Goal: Communication & Community: Answer question/provide support

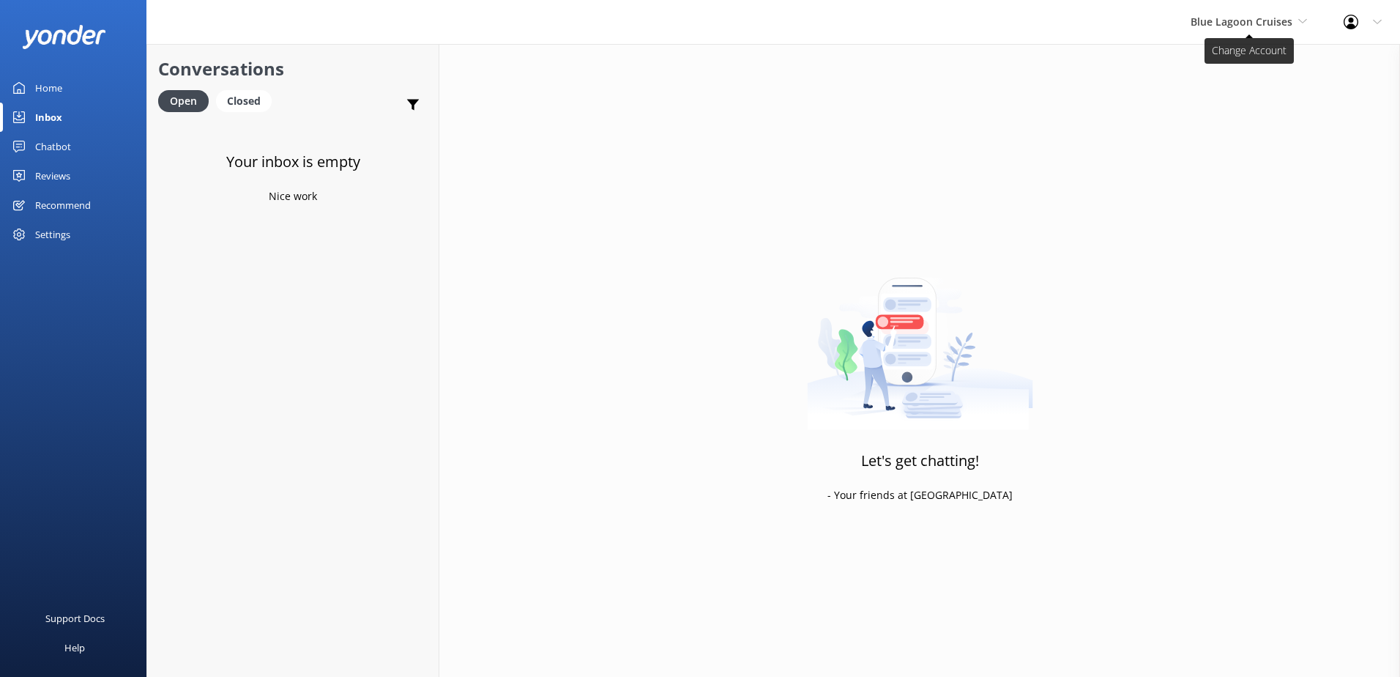
click at [1246, 15] on span "Blue Lagoon Cruises" at bounding box center [1241, 22] width 102 height 14
click at [1218, 94] on link "South Sea Cruises" at bounding box center [1245, 96] width 146 height 35
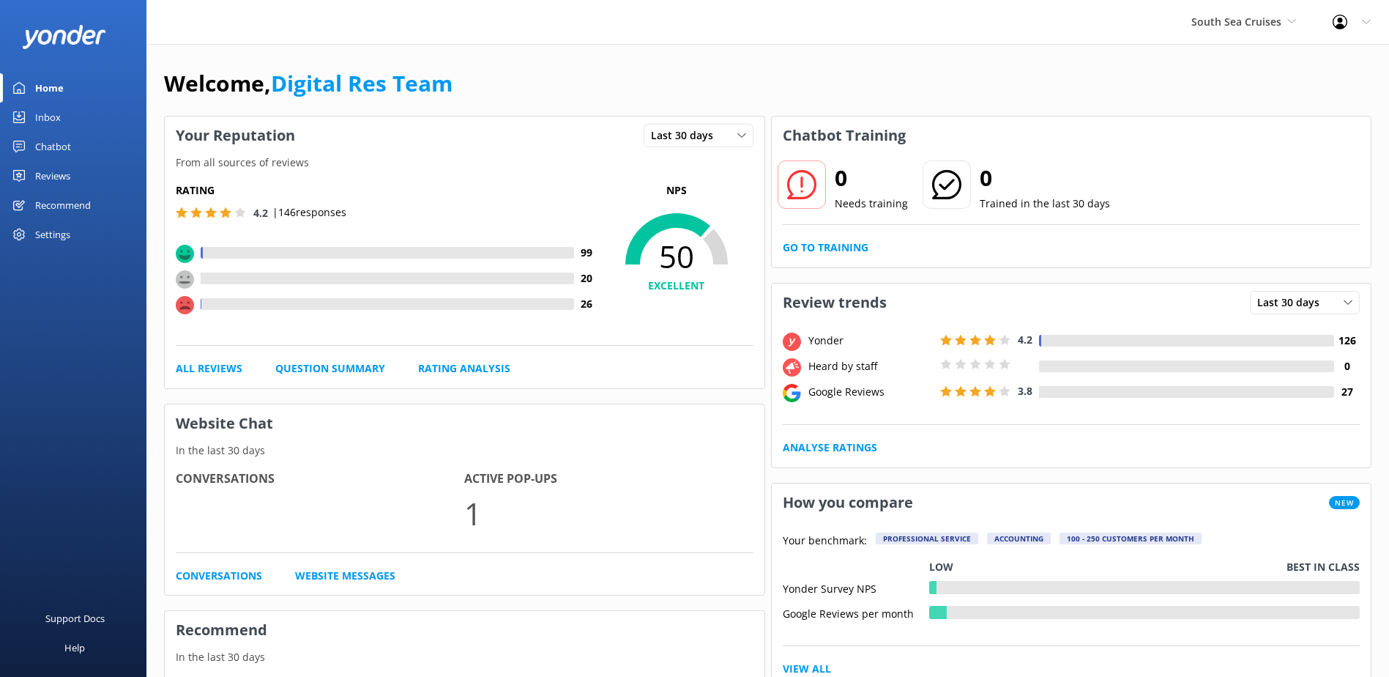
click at [35, 113] on link "Inbox" at bounding box center [73, 117] width 146 height 29
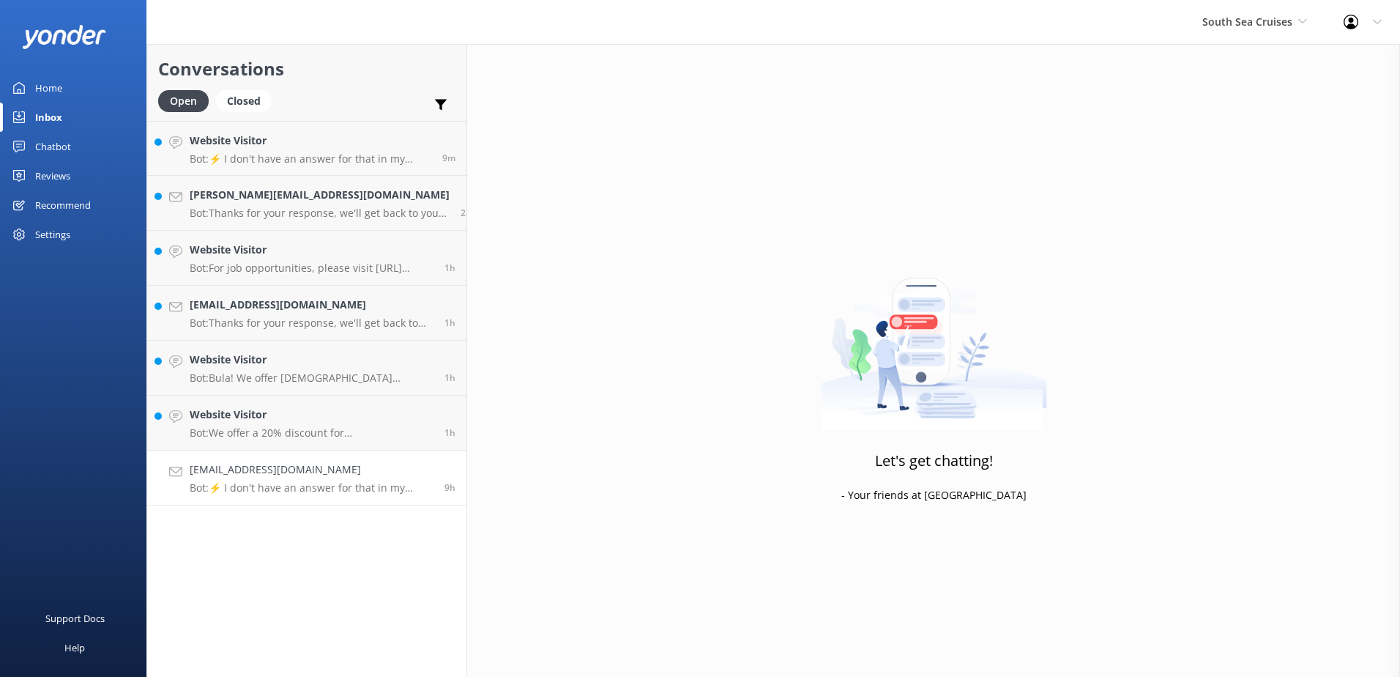
click at [324, 486] on p "Bot: ⚡ I don't have an answer for that in my knowledge base. Please try and rep…" at bounding box center [312, 487] width 244 height 13
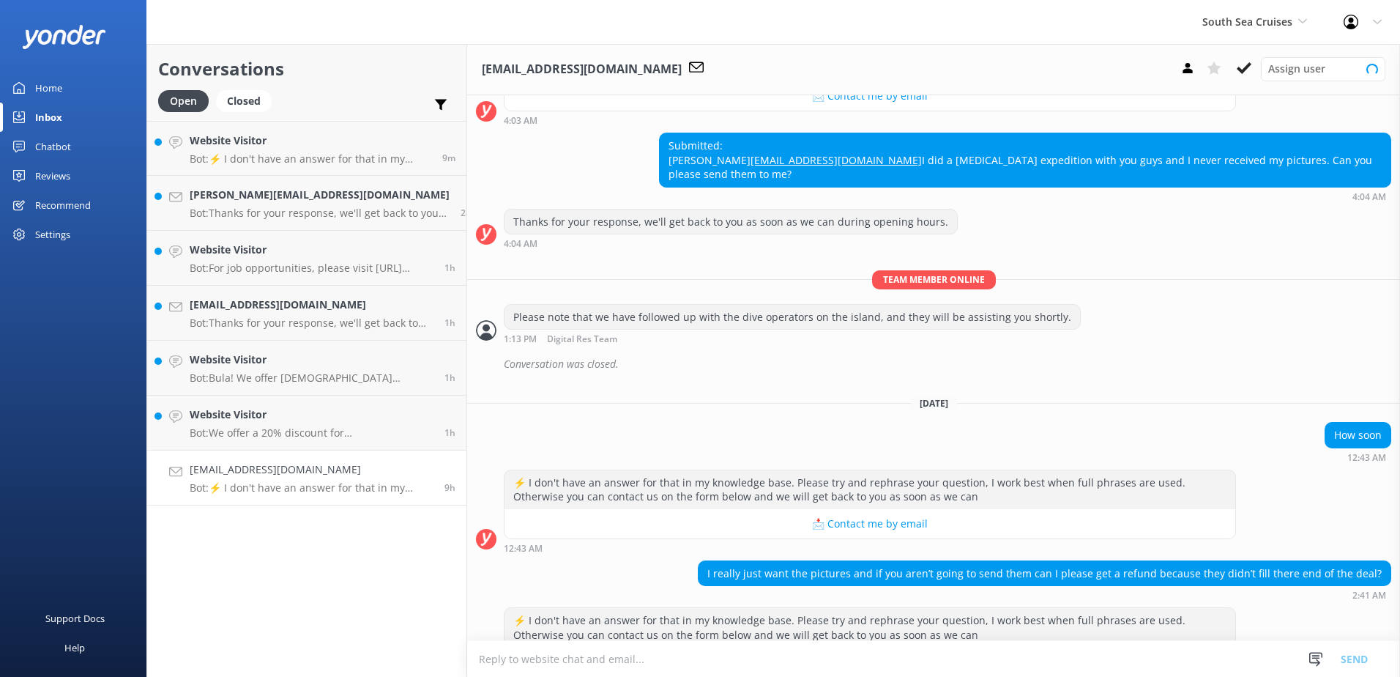
scroll to position [320, 0]
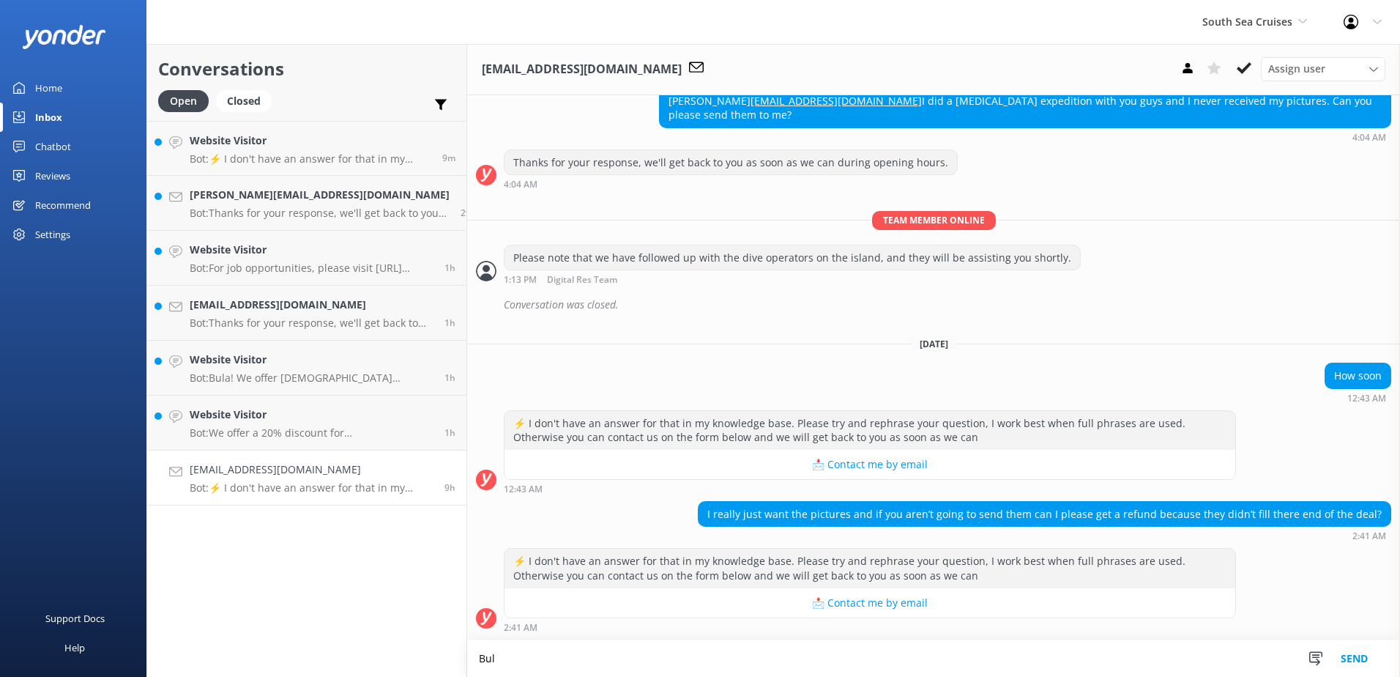
scroll to position [321, 0]
click at [804, 657] on textarea "Bula, you can email the dive crew on [EMAIL_ADDRESS][DOMAIN_NAME]" at bounding box center [933, 658] width 933 height 37
click at [611, 657] on textarea "Bula, you can email the dive crew on [EMAIL_ADDRESS][DOMAIN_NAME]" at bounding box center [933, 658] width 933 height 37
click at [824, 657] on textarea "Bula, you can email the dive crew on island [EMAIL_ADDRESS][DOMAIN_NAME]" at bounding box center [933, 658] width 933 height 37
click at [821, 662] on textarea "Bula, you can email the dive crew on island [EMAIL_ADDRESS][DOMAIN_NAME] for yo…" at bounding box center [933, 658] width 933 height 37
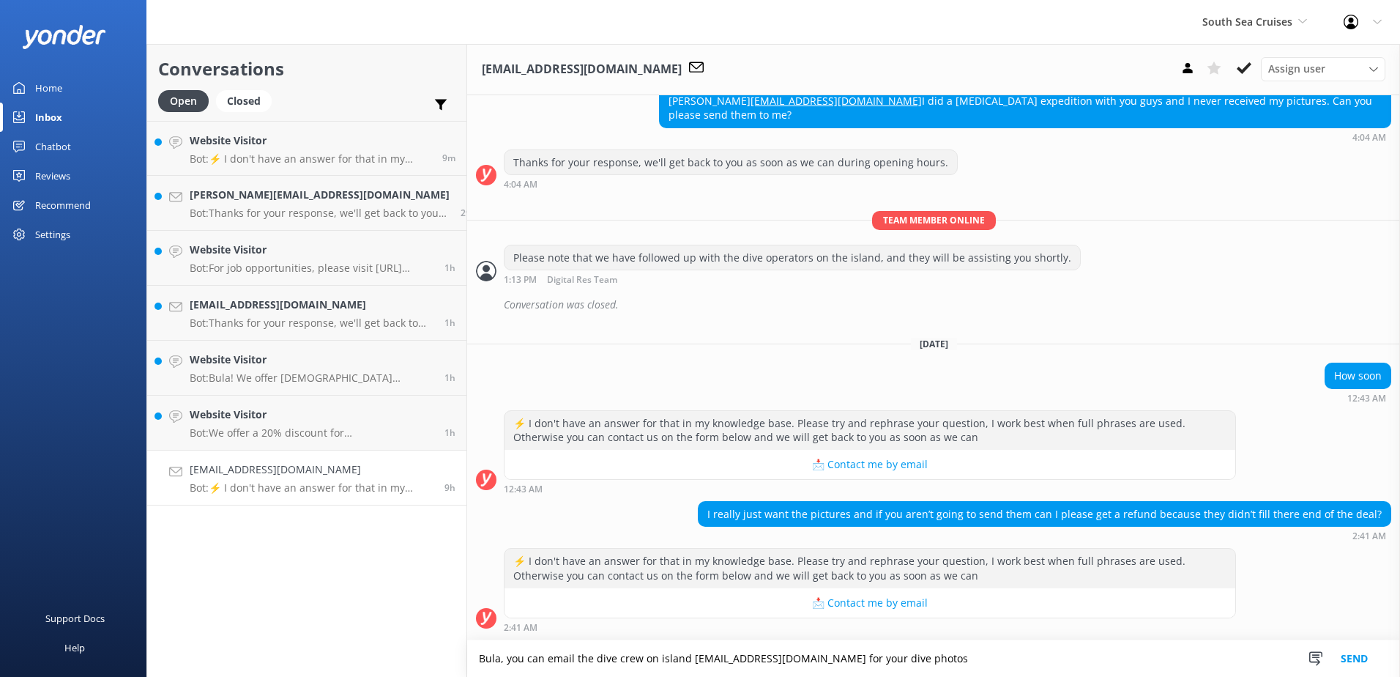
click at [1007, 670] on textarea "Bula, you can email the dive crew on island [EMAIL_ADDRESS][DOMAIN_NAME] for yo…" at bounding box center [933, 658] width 933 height 37
type textarea "Bula, you can email the dive crew on island [EMAIL_ADDRESS][DOMAIN_NAME] for yo…"
click at [1340, 649] on button "Send" at bounding box center [1354, 658] width 55 height 37
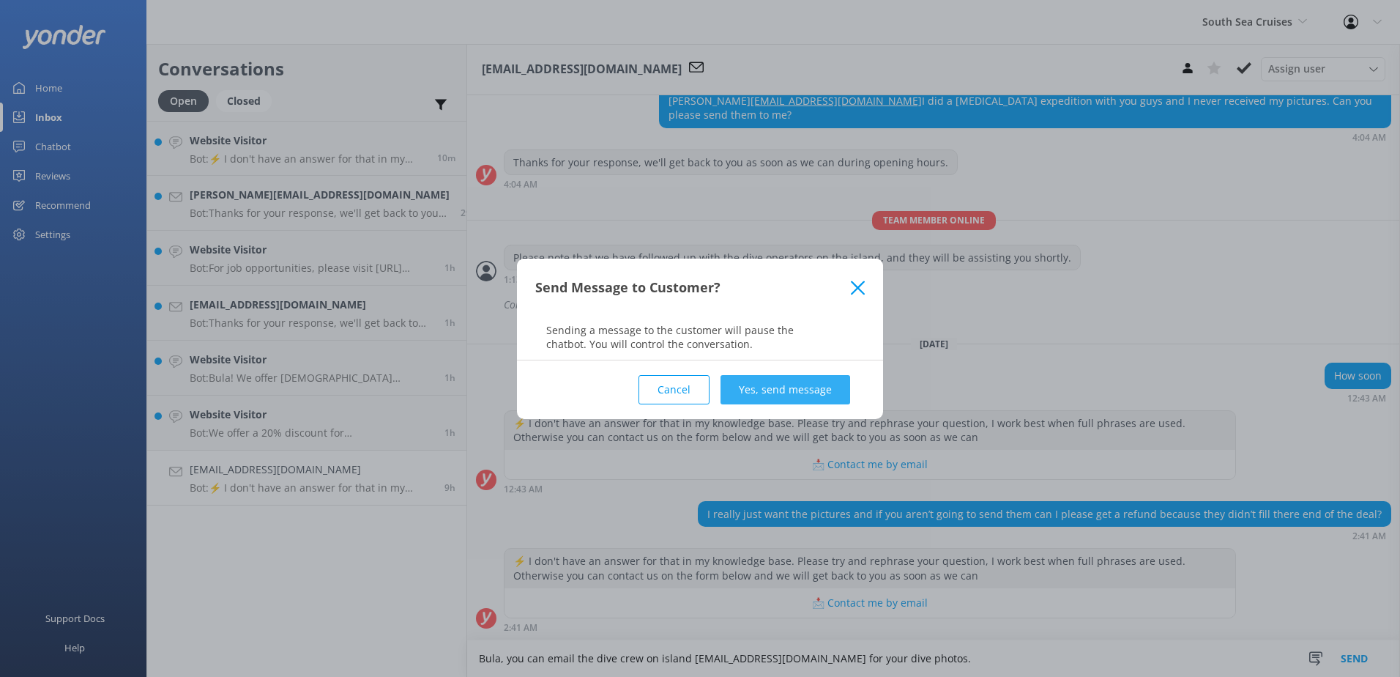
click at [821, 381] on button "Yes, send message" at bounding box center [785, 389] width 130 height 29
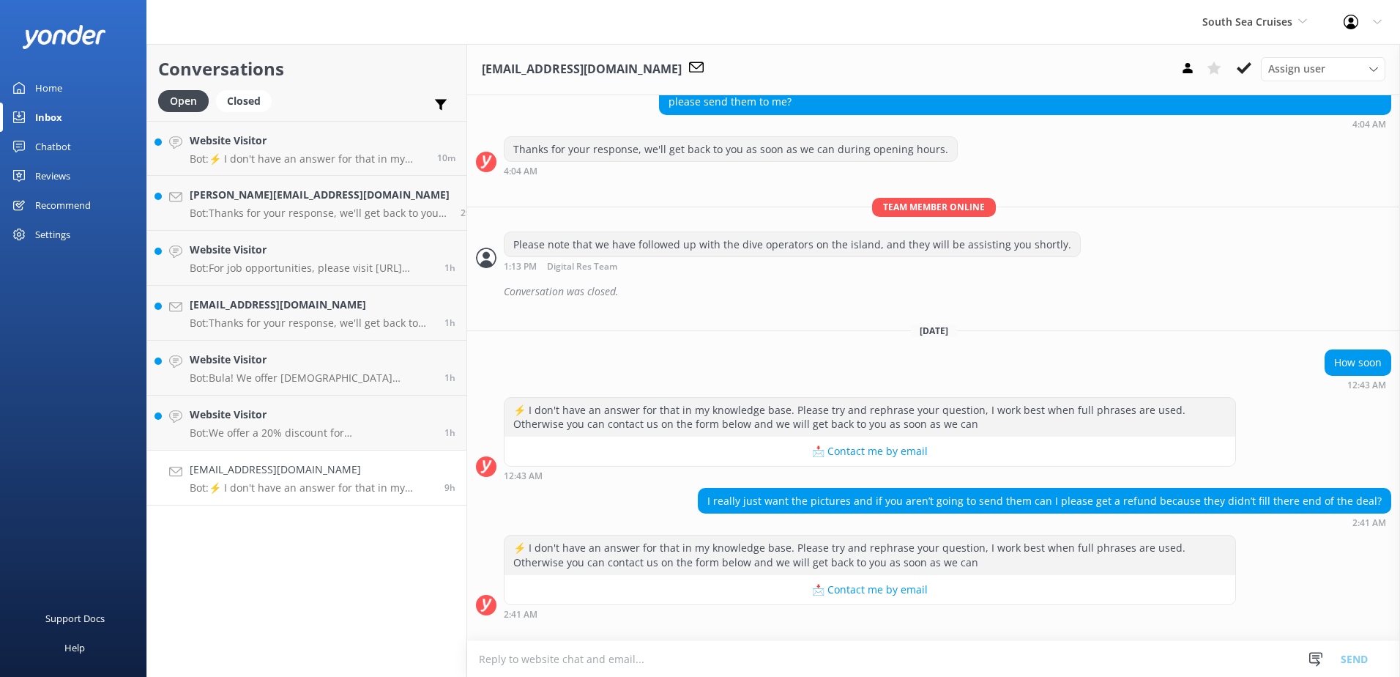
scroll to position [415, 0]
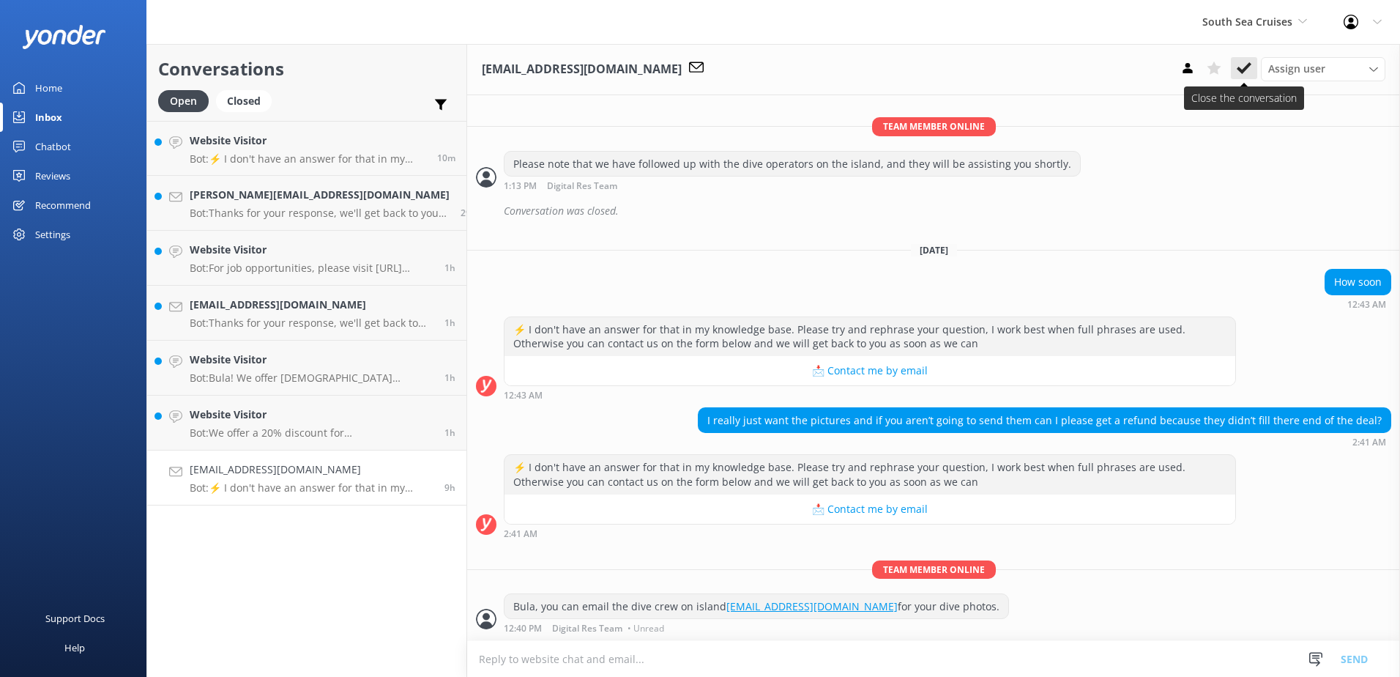
click at [1236, 65] on button at bounding box center [1244, 68] width 26 height 22
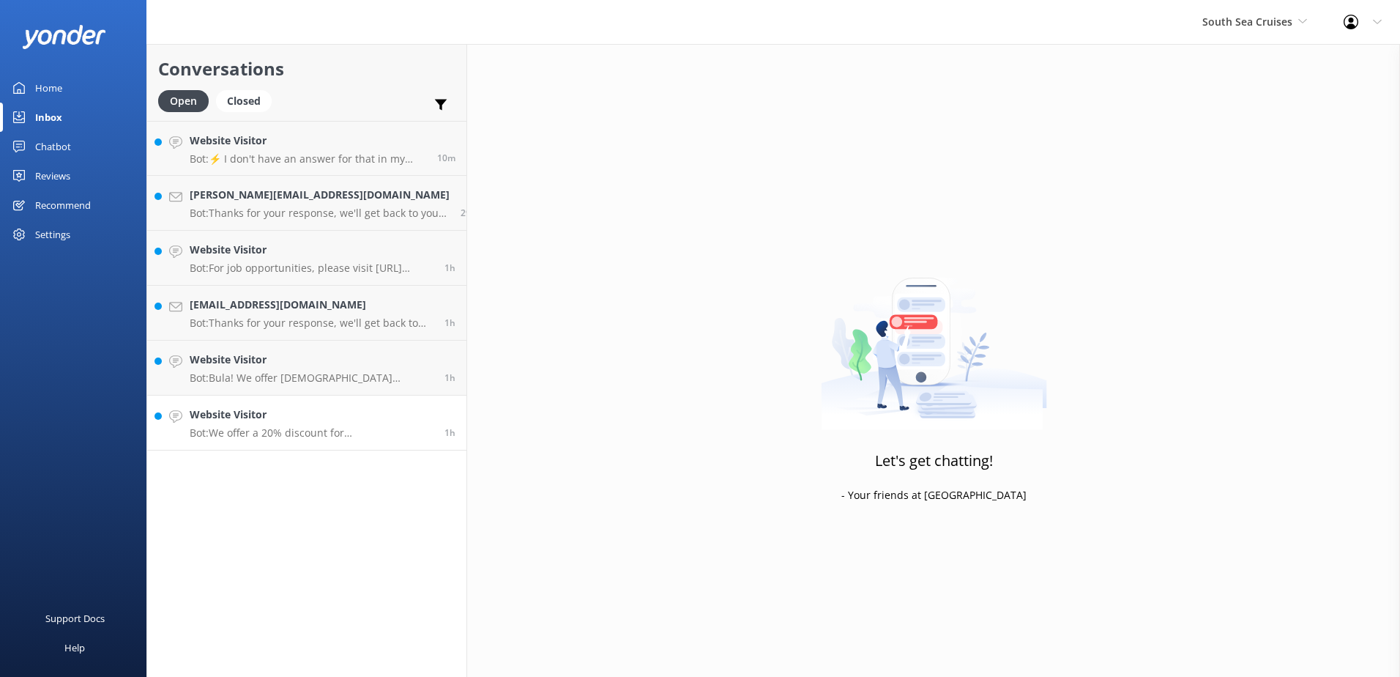
drag, startPoint x: 238, startPoint y: 425, endPoint x: 387, endPoint y: 424, distance: 148.6
click at [239, 425] on div "Website Visitor Bot: We offer a 20% discount for [DEMOGRAPHIC_DATA] residents o…" at bounding box center [312, 422] width 244 height 32
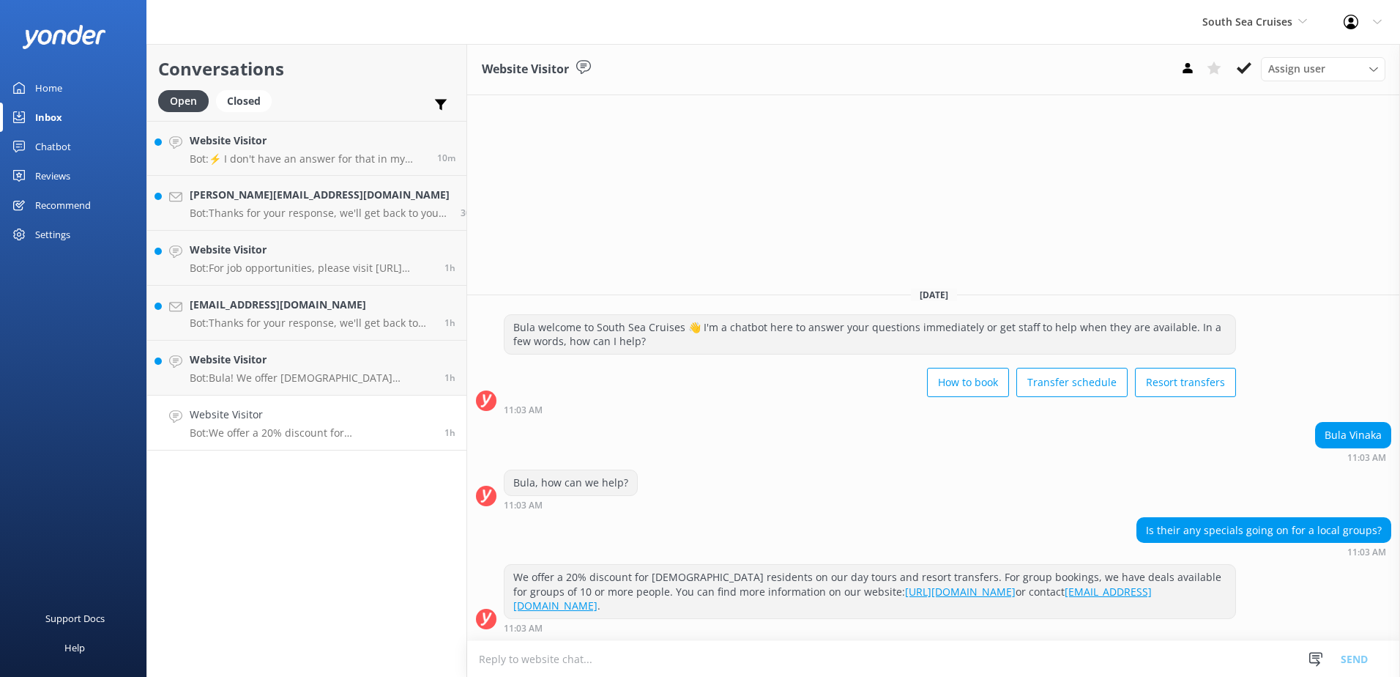
click at [920, 662] on textarea at bounding box center [933, 659] width 933 height 36
click at [928, 648] on textarea "We have a local mid-year special ongoing, which is valid until" at bounding box center [933, 658] width 933 height 37
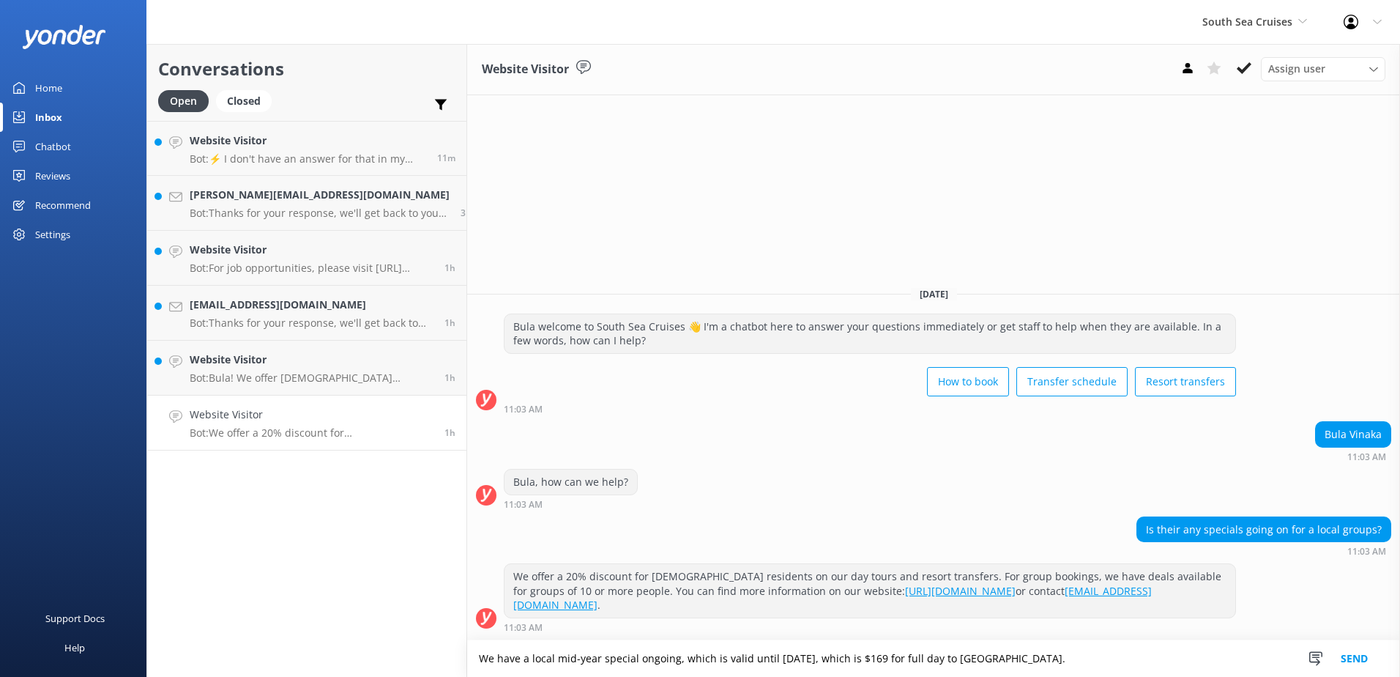
type textarea "We have a local mid-year special ongoing, which is valid until [DATE], which is…"
click at [1365, 657] on button "Send" at bounding box center [1354, 658] width 55 height 37
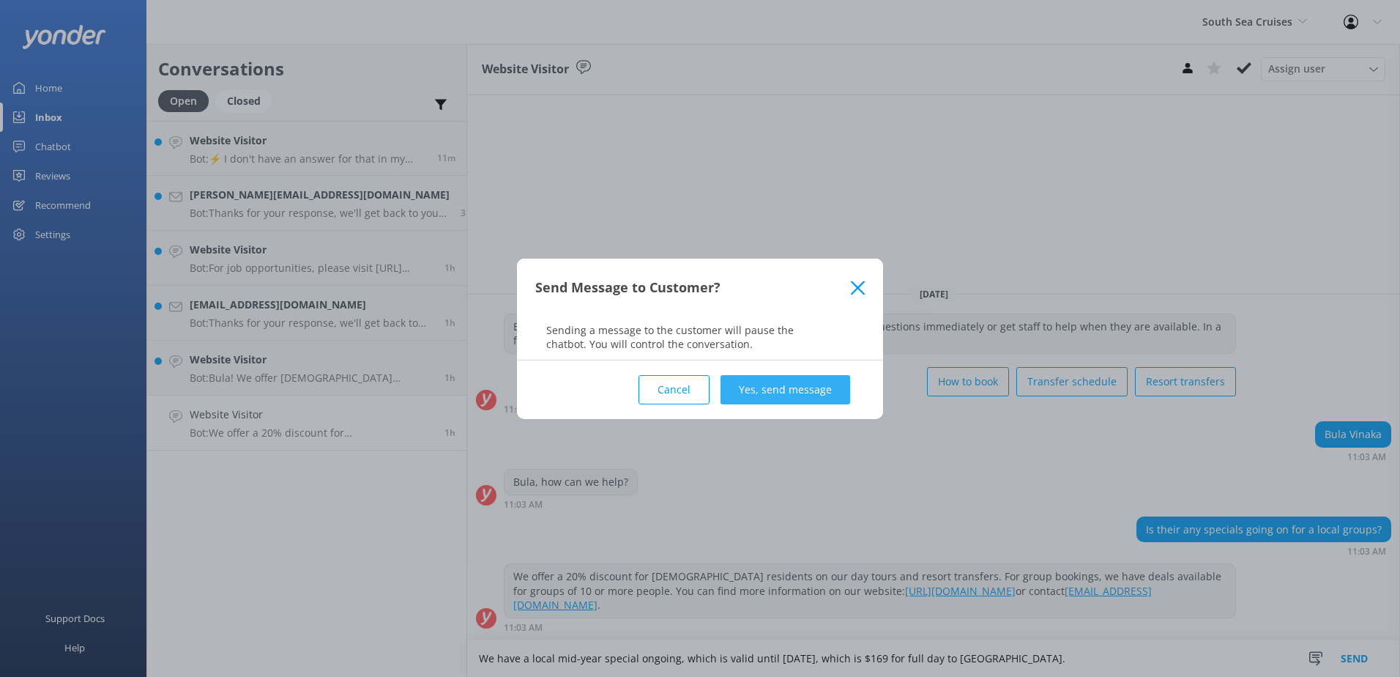
click at [803, 386] on button "Yes, send message" at bounding box center [785, 389] width 130 height 29
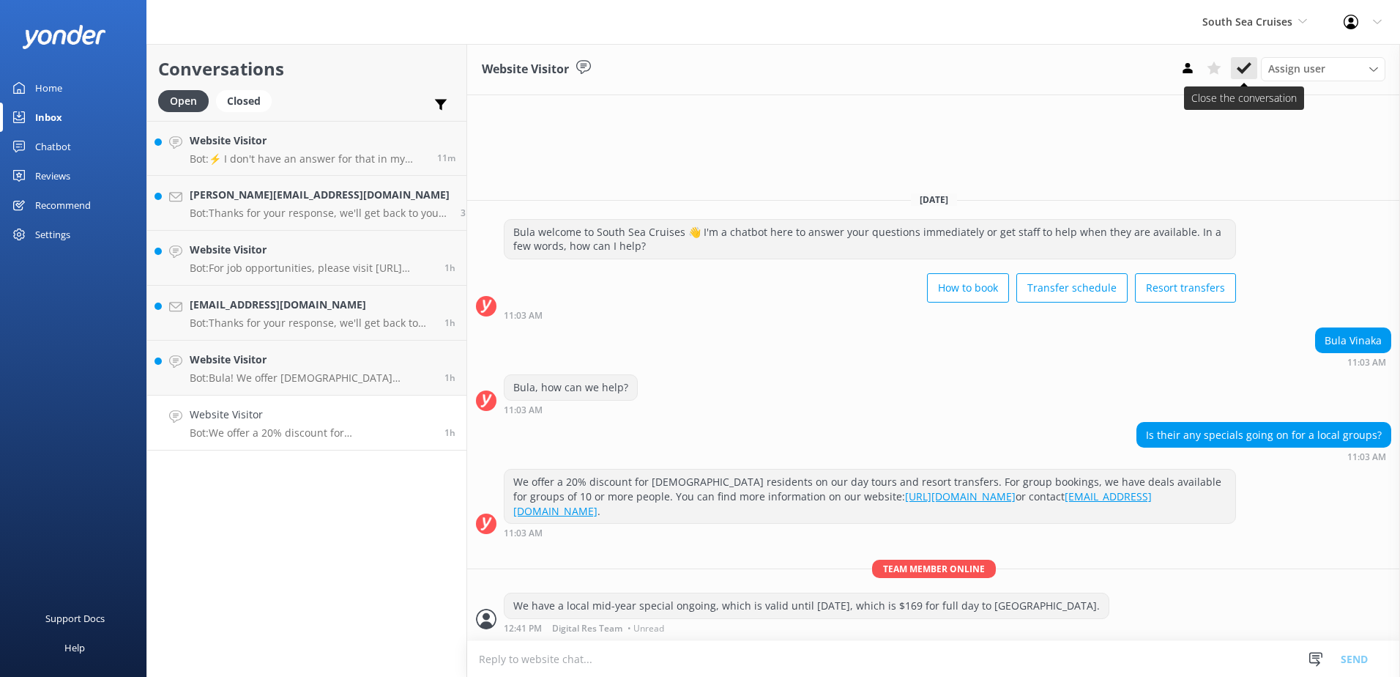
click at [1242, 64] on icon at bounding box center [1244, 68] width 15 height 15
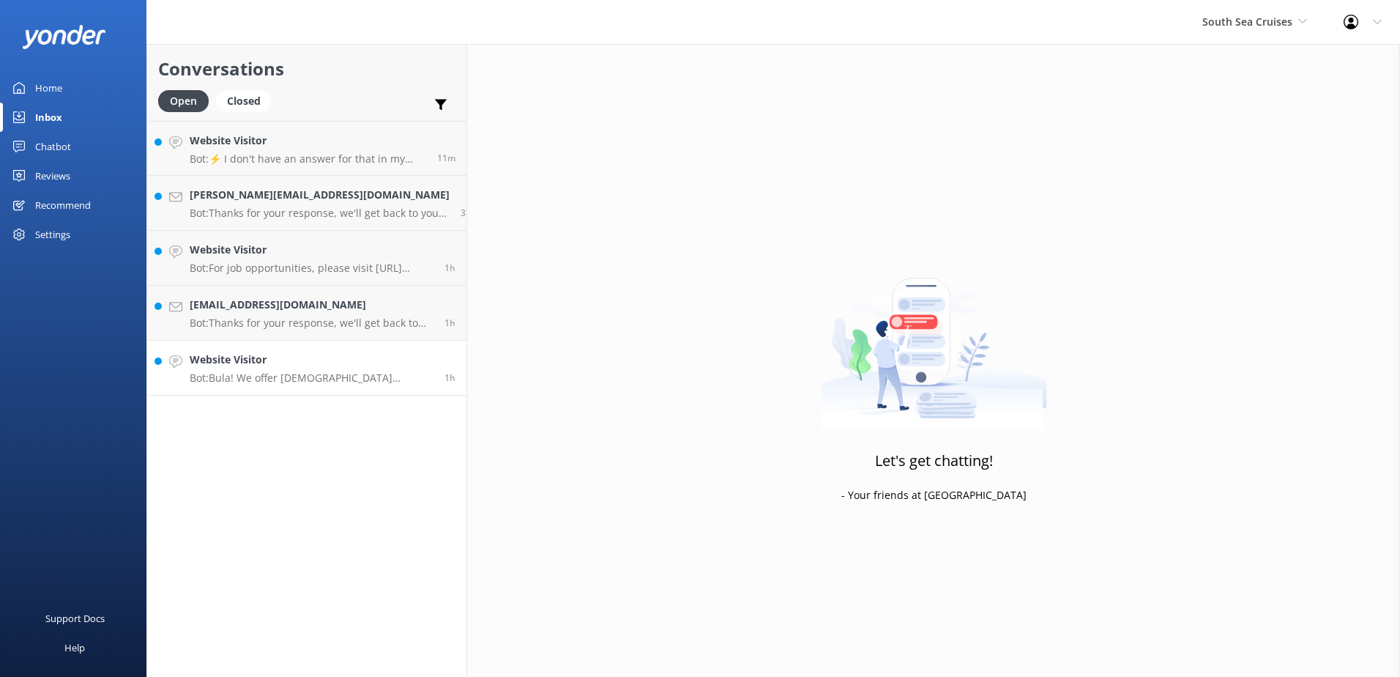
click at [312, 370] on div "Website Visitor Bot: Bula! We offer [DEMOGRAPHIC_DATA] residents a 20% discount…" at bounding box center [312, 367] width 244 height 32
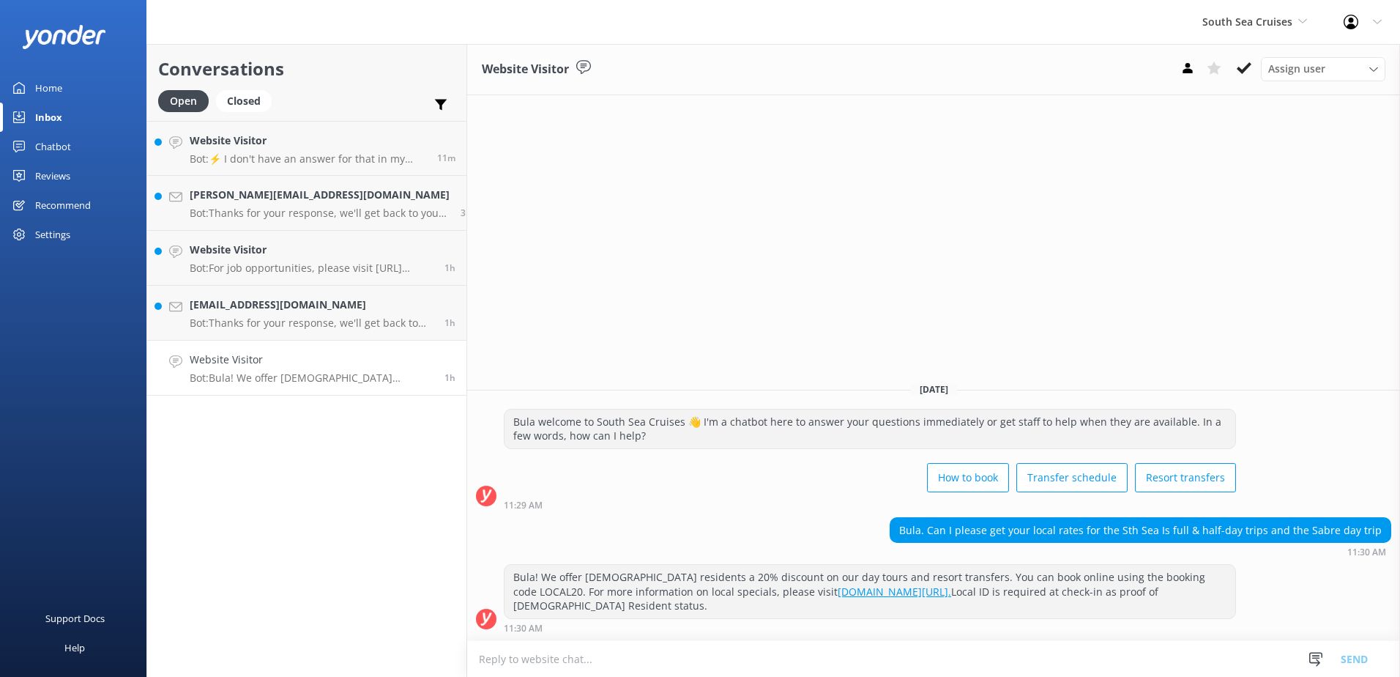
click at [703, 660] on textarea at bounding box center [933, 659] width 933 height 36
type textarea "f"
click at [718, 663] on textarea at bounding box center [933, 659] width 933 height 36
paste textarea "[URL][DOMAIN_NAME]"
click at [467, 658] on textarea "[URL][DOMAIN_NAME]" at bounding box center [933, 658] width 933 height 37
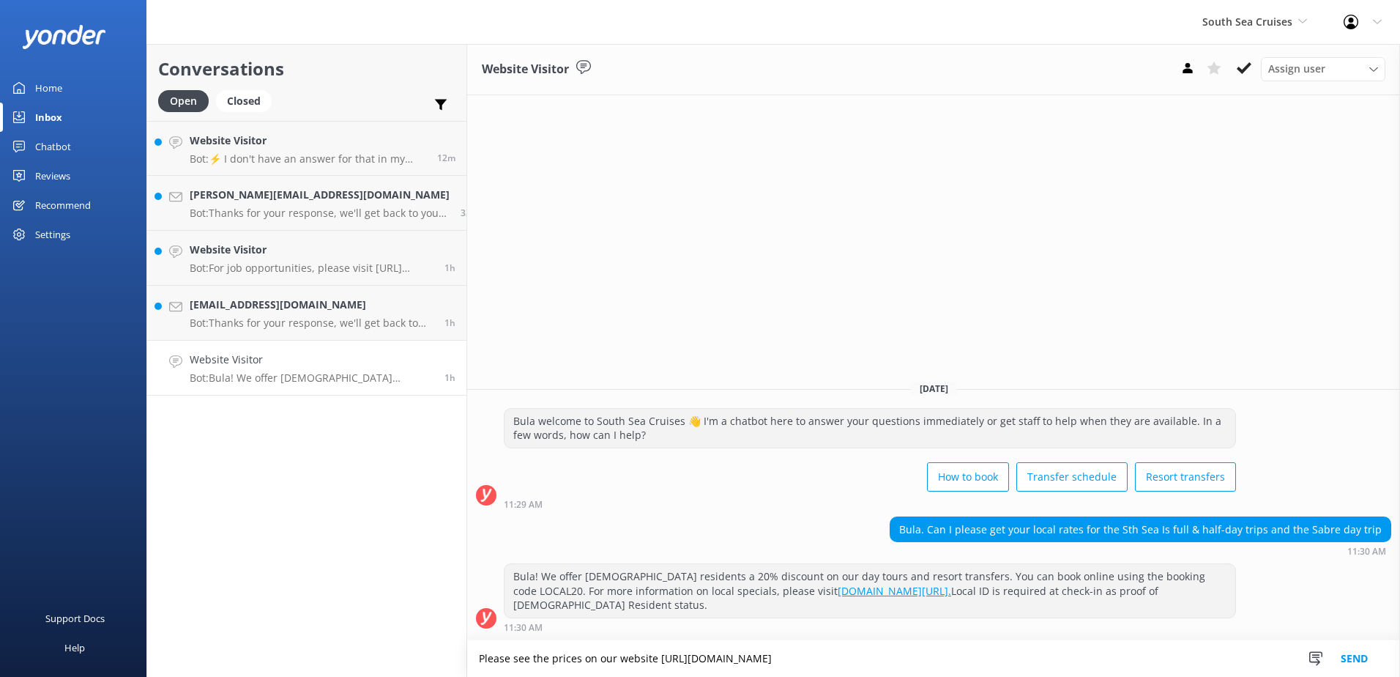
click at [991, 653] on textarea "Please see the prices on our website [URL][DOMAIN_NAME]" at bounding box center [933, 658] width 933 height 37
type textarea "Please see the prices on our website [URL][DOMAIN_NAME] we offer locals a 20% d…"
click at [1358, 652] on button "Send" at bounding box center [1354, 658] width 55 height 37
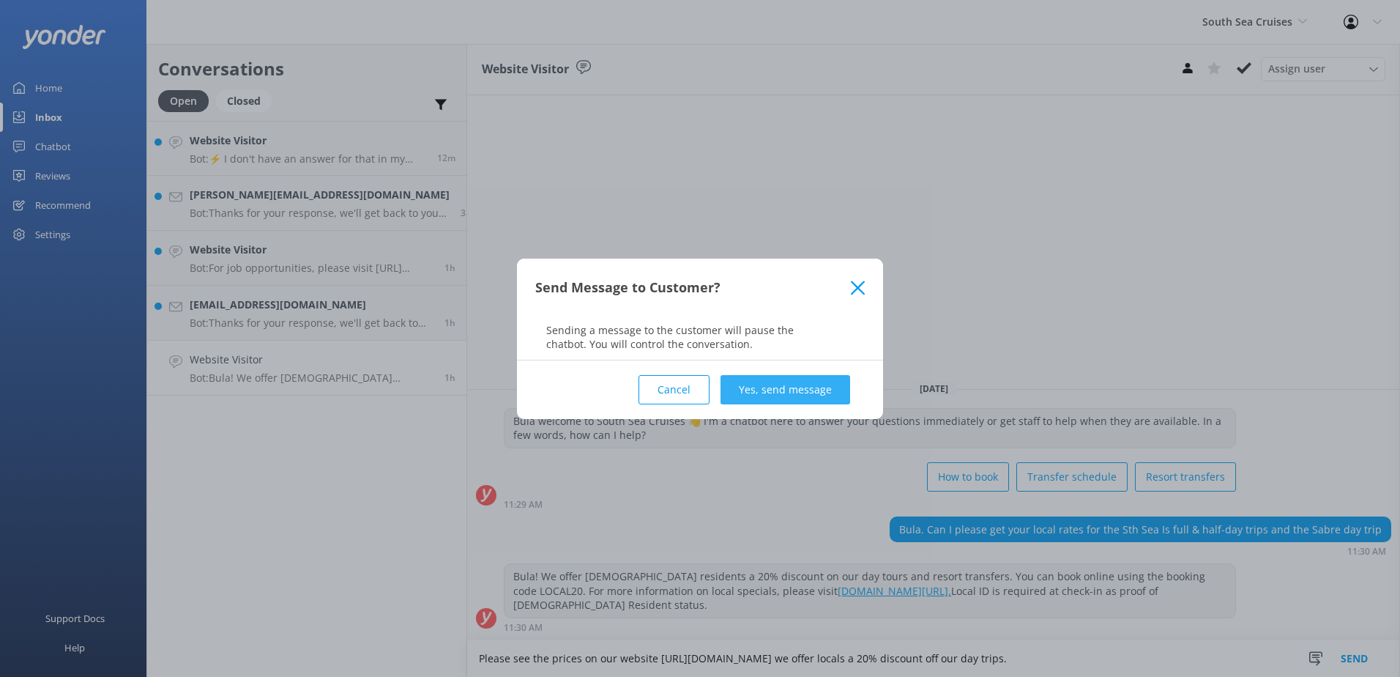
click at [821, 384] on button "Yes, send message" at bounding box center [785, 389] width 130 height 29
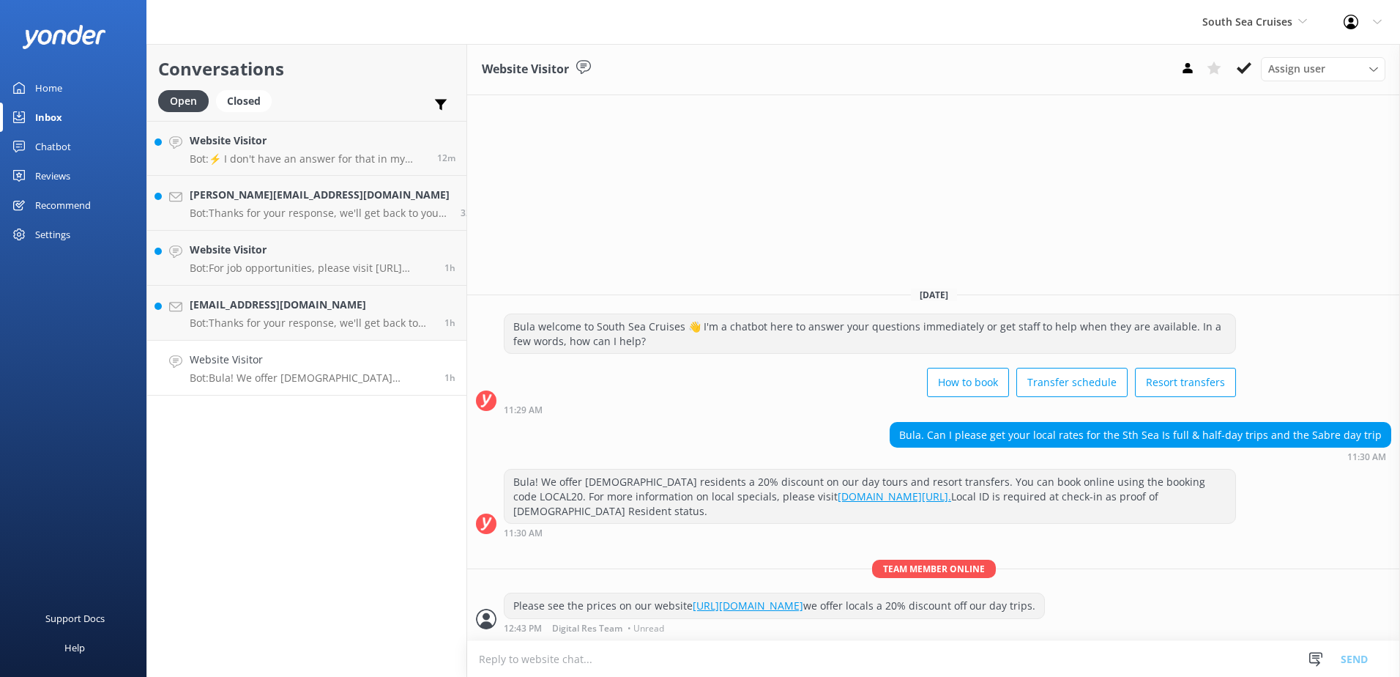
click at [1247, 56] on div "Website Visitor Assign user [PERSON_NAME] [PERSON_NAME] Digital Res Team [PERSO…" at bounding box center [933, 69] width 933 height 51
click at [1248, 60] on button at bounding box center [1244, 68] width 26 height 22
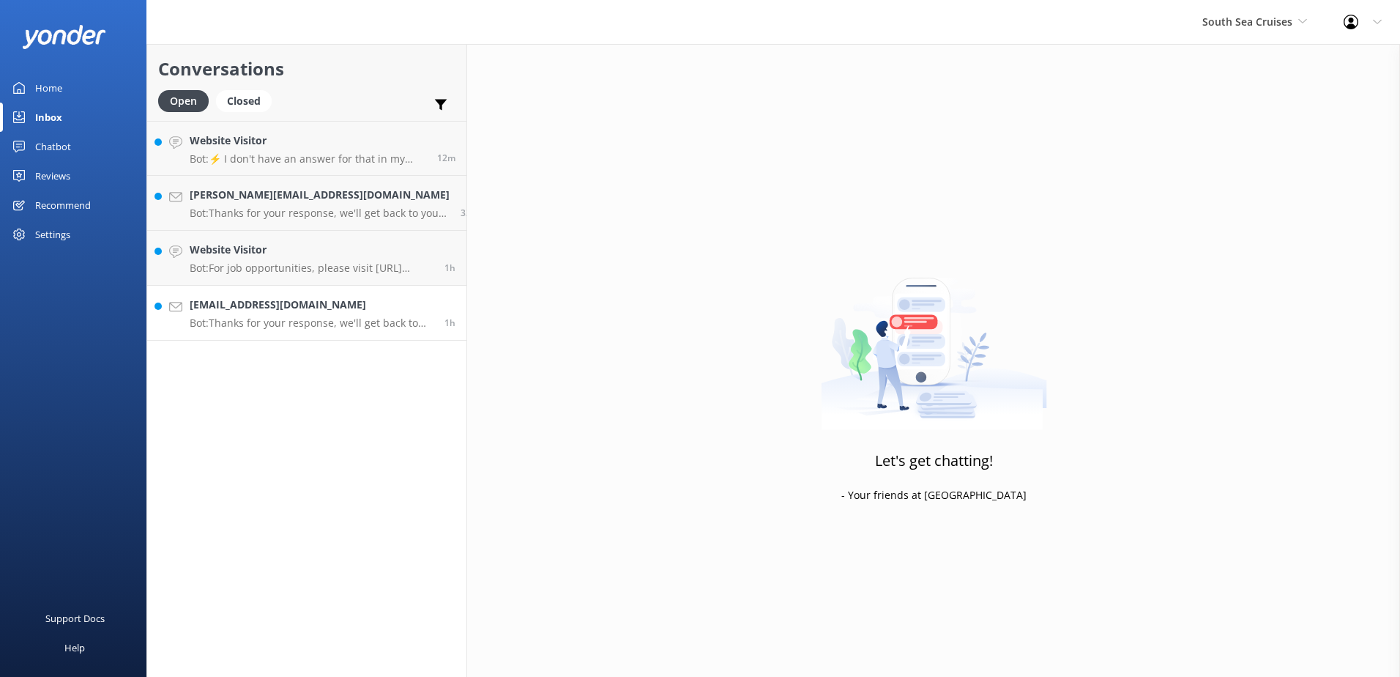
click at [269, 300] on h4 "[EMAIL_ADDRESS][DOMAIN_NAME]" at bounding box center [312, 305] width 244 height 16
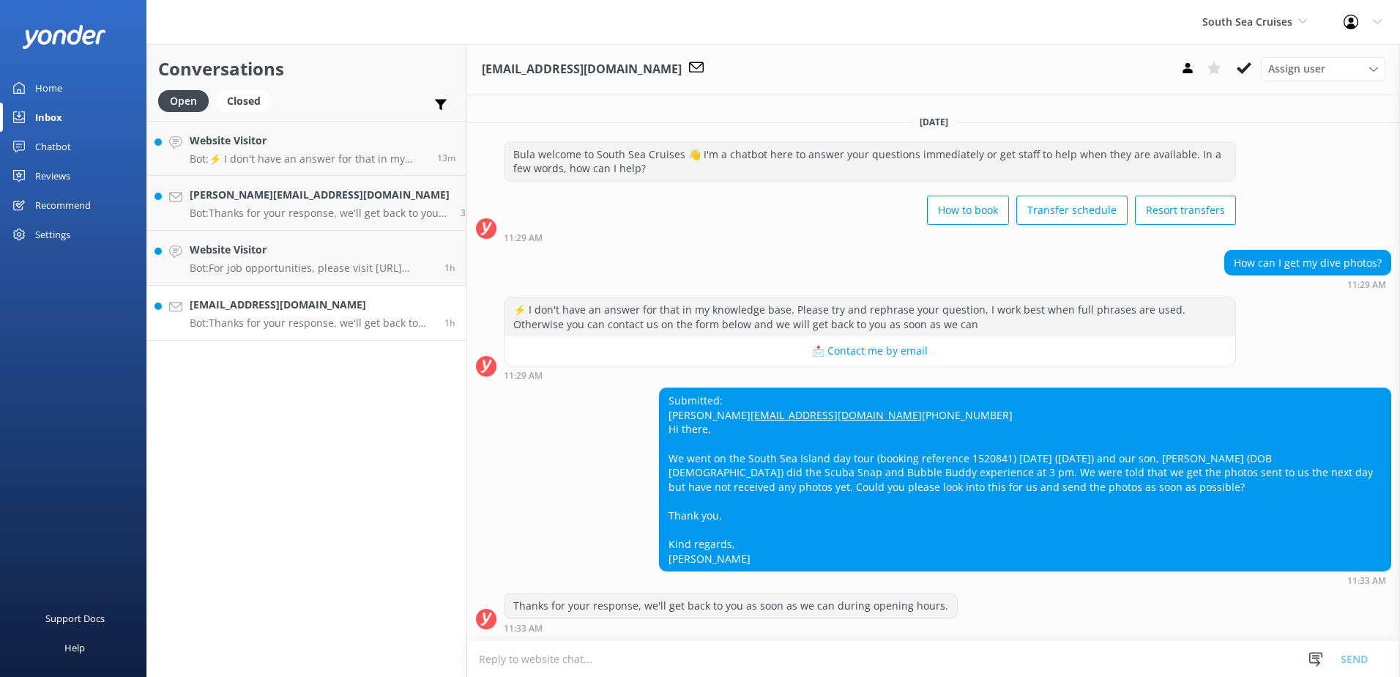
scroll to position [21, 0]
drag, startPoint x: 738, startPoint y: 386, endPoint x: 645, endPoint y: 388, distance: 93.0
click at [660, 388] on div "Submitted: [PERSON_NAME] [EMAIL_ADDRESS][DOMAIN_NAME] [PHONE_NUMBER] Hi there, …" at bounding box center [1025, 479] width 731 height 182
click at [965, 297] on div "⚡ I don't have an answer for that in my knowledge base. Please try and rephrase…" at bounding box center [869, 316] width 731 height 39
drag, startPoint x: 981, startPoint y: 458, endPoint x: 941, endPoint y: 452, distance: 40.7
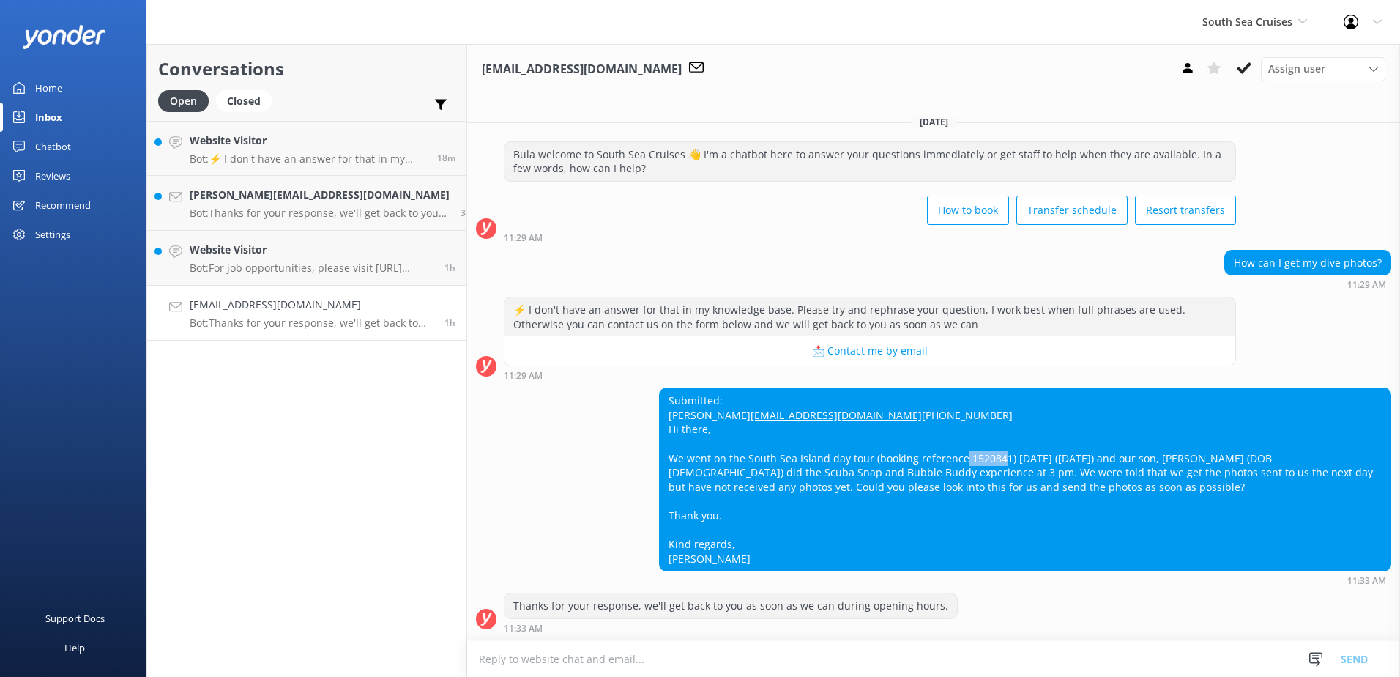
click at [941, 452] on div "Submitted: [PERSON_NAME] [EMAIL_ADDRESS][DOMAIN_NAME] [PHONE_NUMBER] Hi there, …" at bounding box center [1025, 479] width 731 height 182
copy div "1520841"
click at [693, 656] on textarea at bounding box center [933, 659] width 933 height 36
click at [214, 94] on link "Open" at bounding box center [187, 100] width 58 height 16
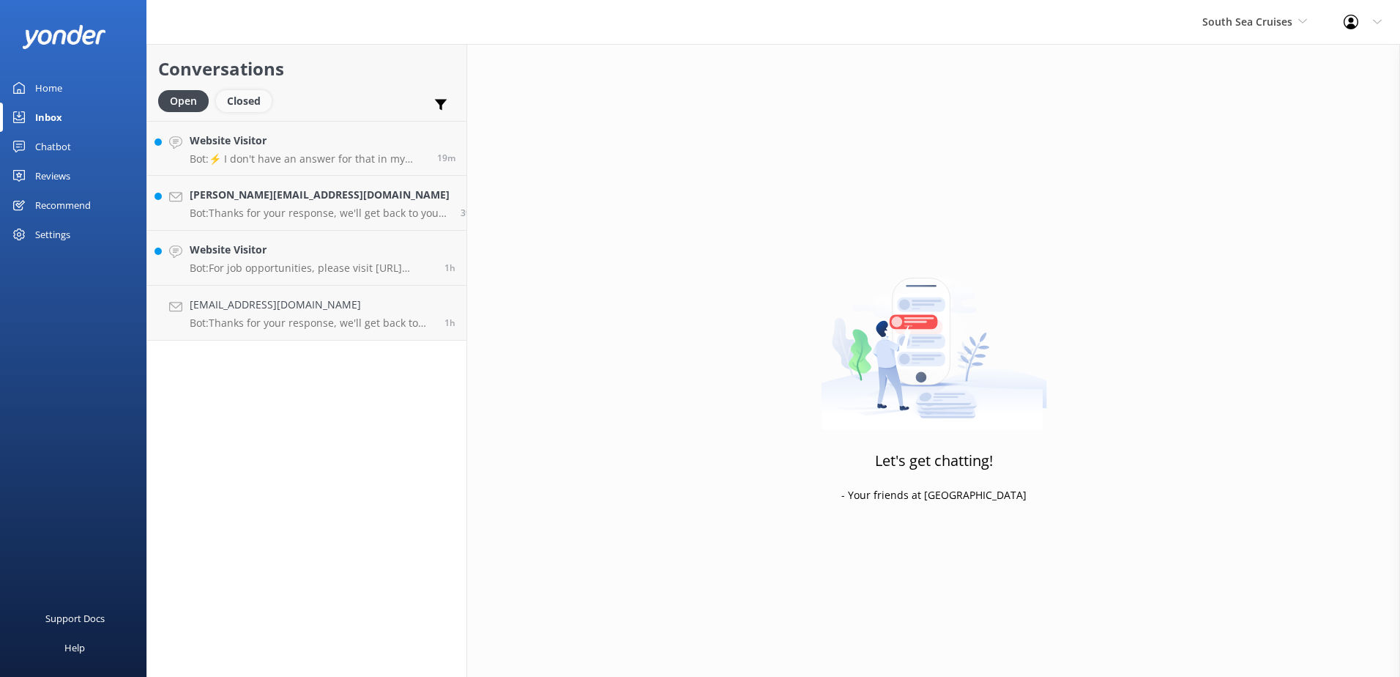
click at [226, 97] on div "Closed" at bounding box center [244, 101] width 56 height 22
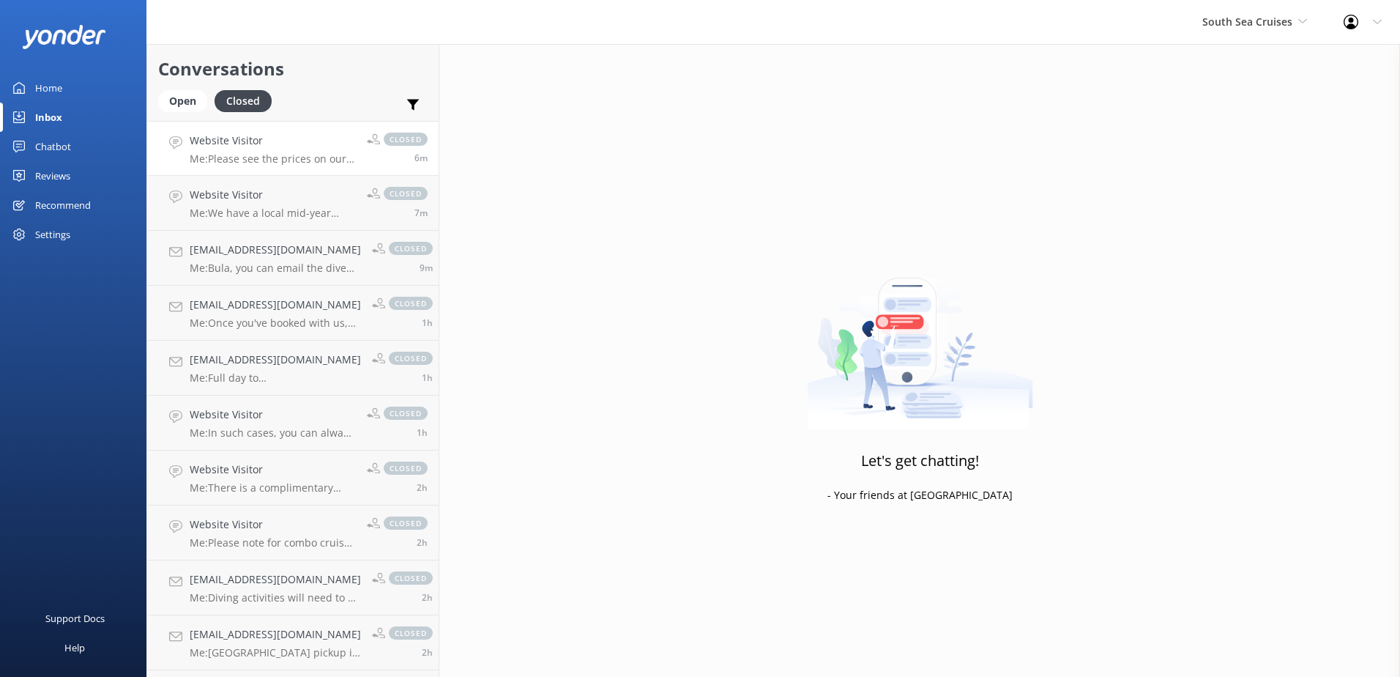
click at [287, 166] on link "Website Visitor Me: Please see the prices on our website [URL][DOMAIN_NAME] we …" at bounding box center [292, 148] width 291 height 55
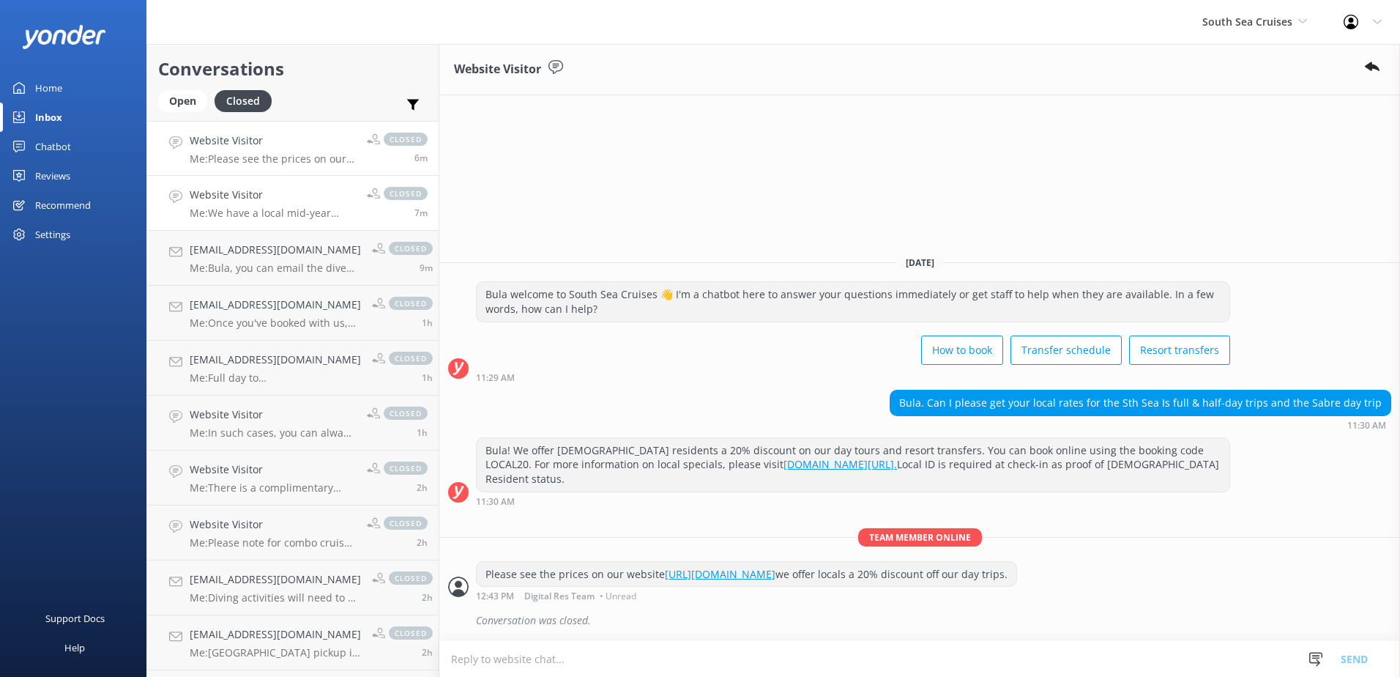
click at [268, 220] on link "Website Visitor Me: We have a local mid-year special ongoing, which is valid un…" at bounding box center [292, 203] width 291 height 55
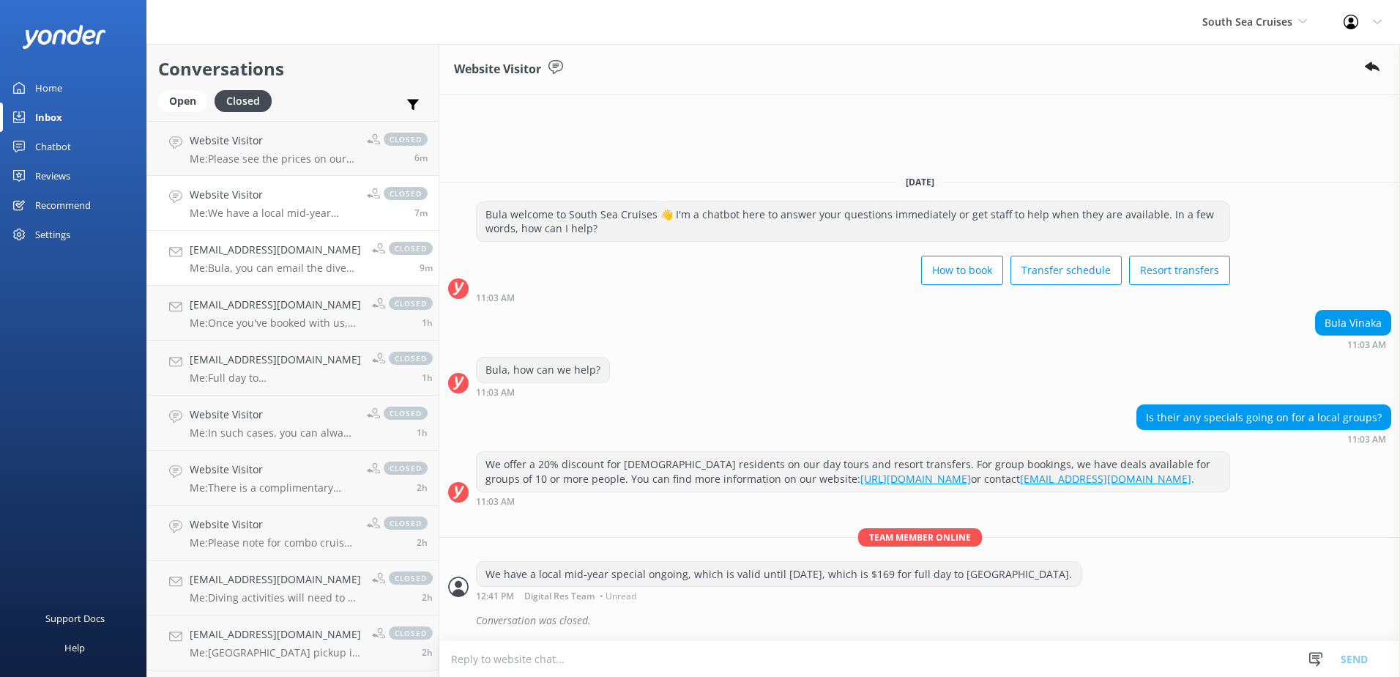
click at [268, 269] on p "Me: Bula, you can email the dive crew on island [EMAIL_ADDRESS][DOMAIN_NAME] fo…" at bounding box center [275, 267] width 171 height 13
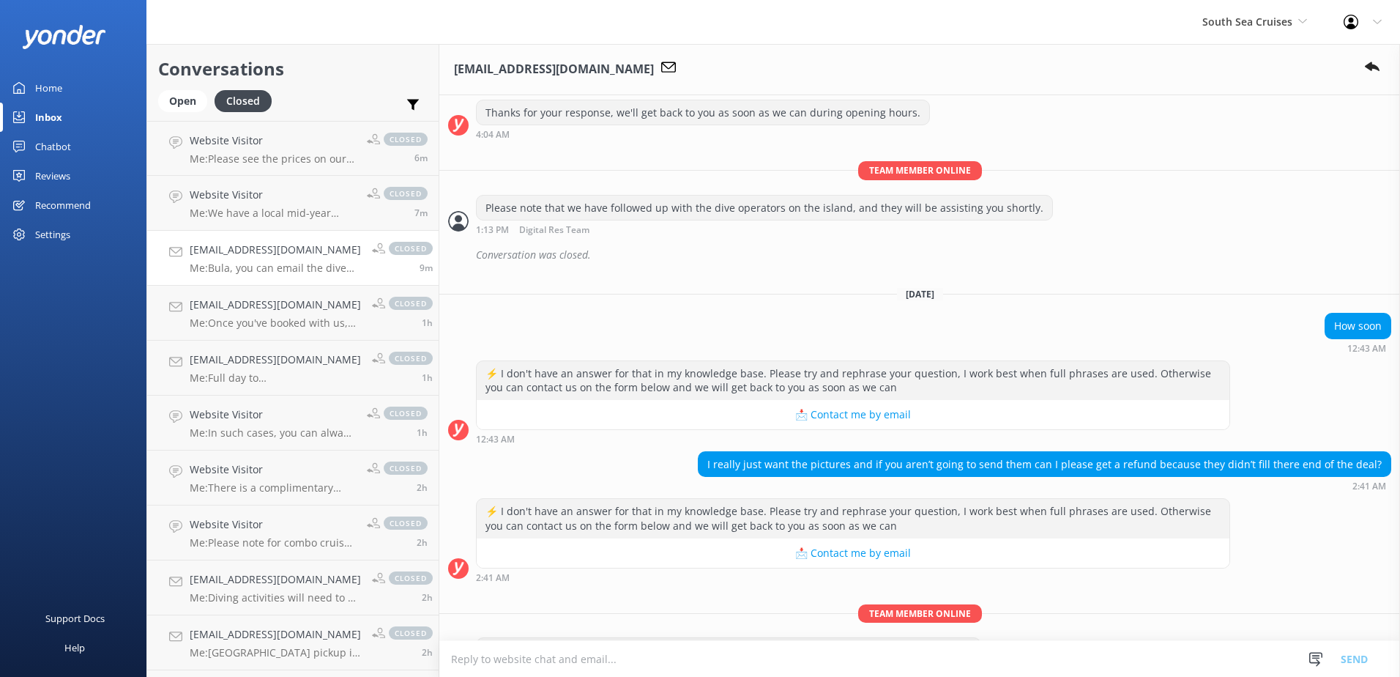
scroll to position [447, 0]
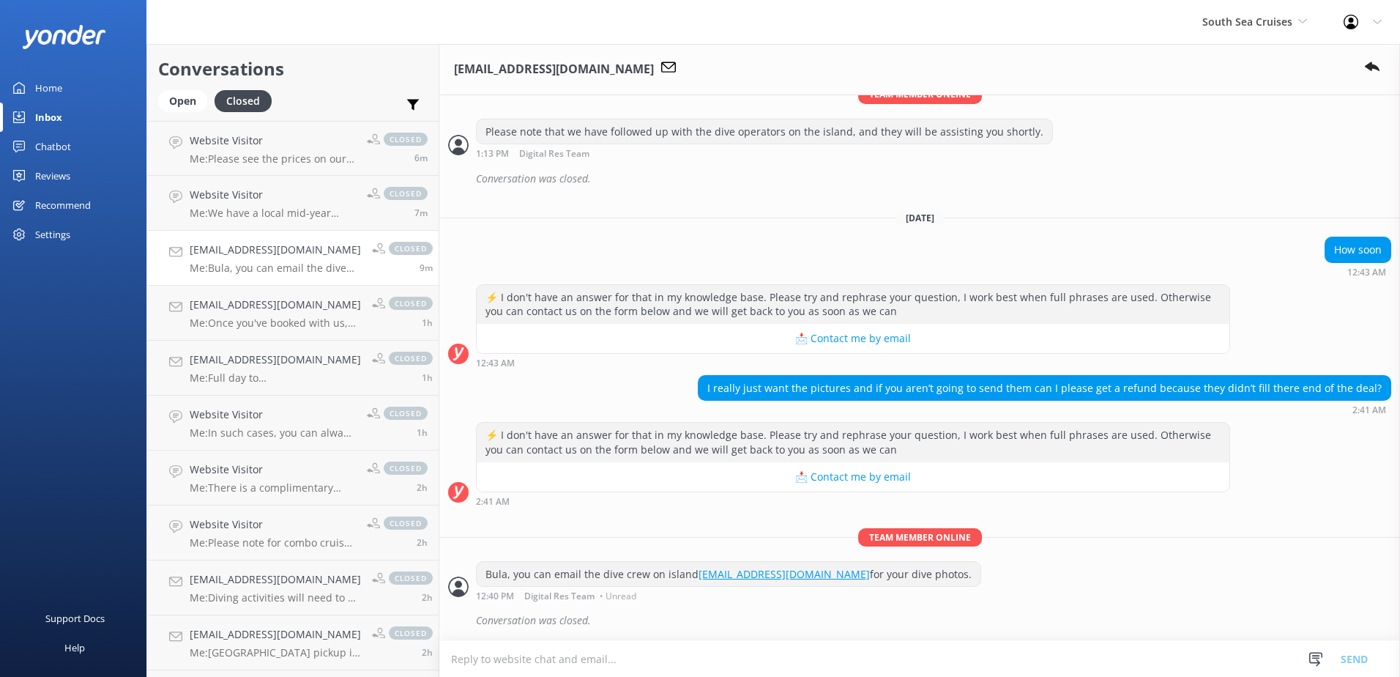
drag, startPoint x: 950, startPoint y: 575, endPoint x: 485, endPoint y: 560, distance: 464.4
click at [485, 561] on div "Bula, you can email the dive crew on island [EMAIL_ADDRESS][DOMAIN_NAME] for yo…" at bounding box center [919, 581] width 961 height 40
copy div "Bula, you can email the dive crew on island [EMAIL_ADDRESS][DOMAIN_NAME] for yo…"
click at [171, 102] on div "Open" at bounding box center [182, 101] width 49 height 22
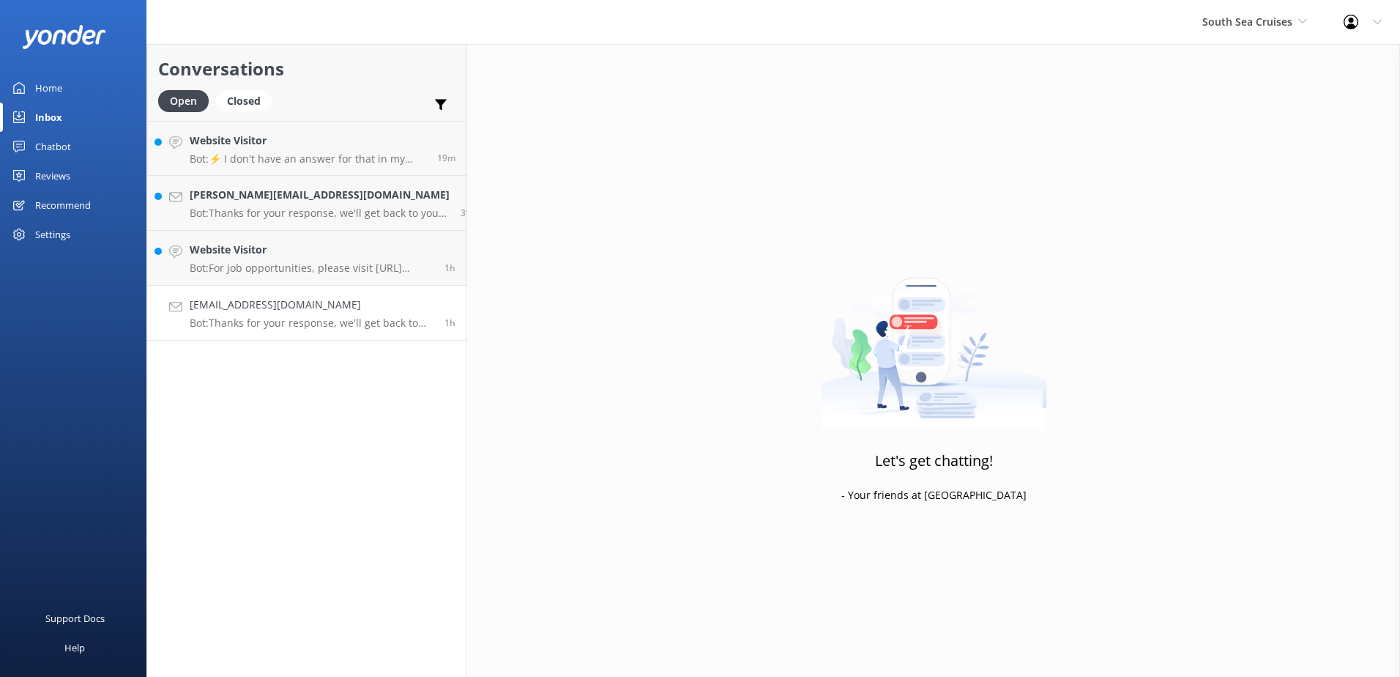
click at [280, 330] on link "[EMAIL_ADDRESS][DOMAIN_NAME] Bot: Thanks for your response, we'll get back to y…" at bounding box center [306, 313] width 319 height 55
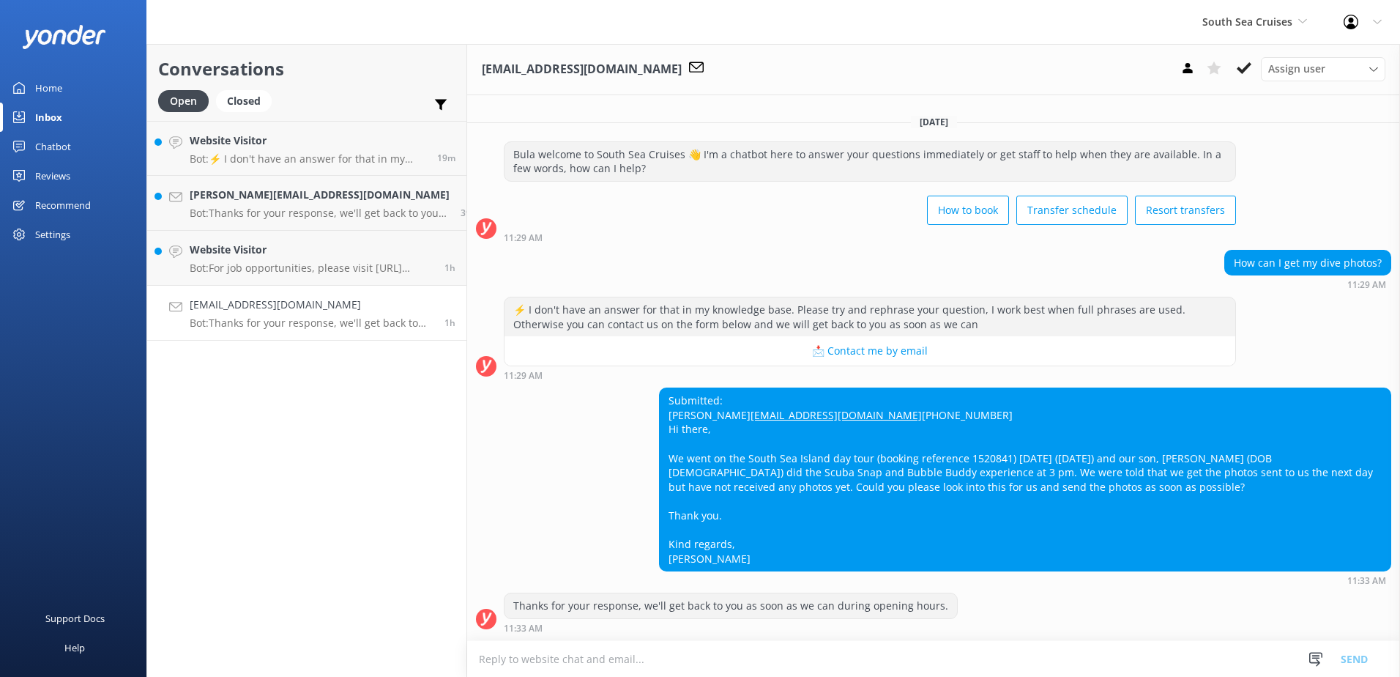
scroll to position [21, 0]
click at [616, 657] on textarea at bounding box center [933, 659] width 933 height 36
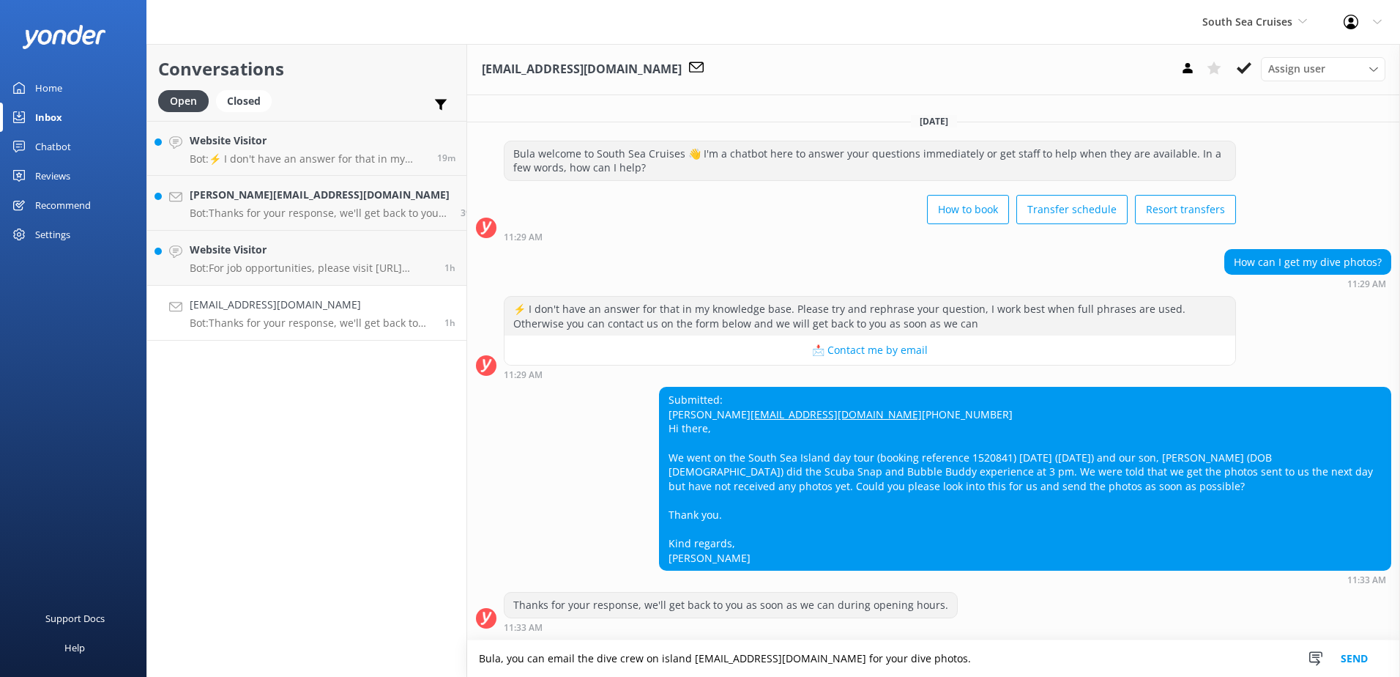
scroll to position [22, 0]
type textarea "Bula, you can email the dive crew on island [EMAIL_ADDRESS][DOMAIN_NAME] for yo…"
click at [1371, 657] on button "Send" at bounding box center [1354, 658] width 55 height 37
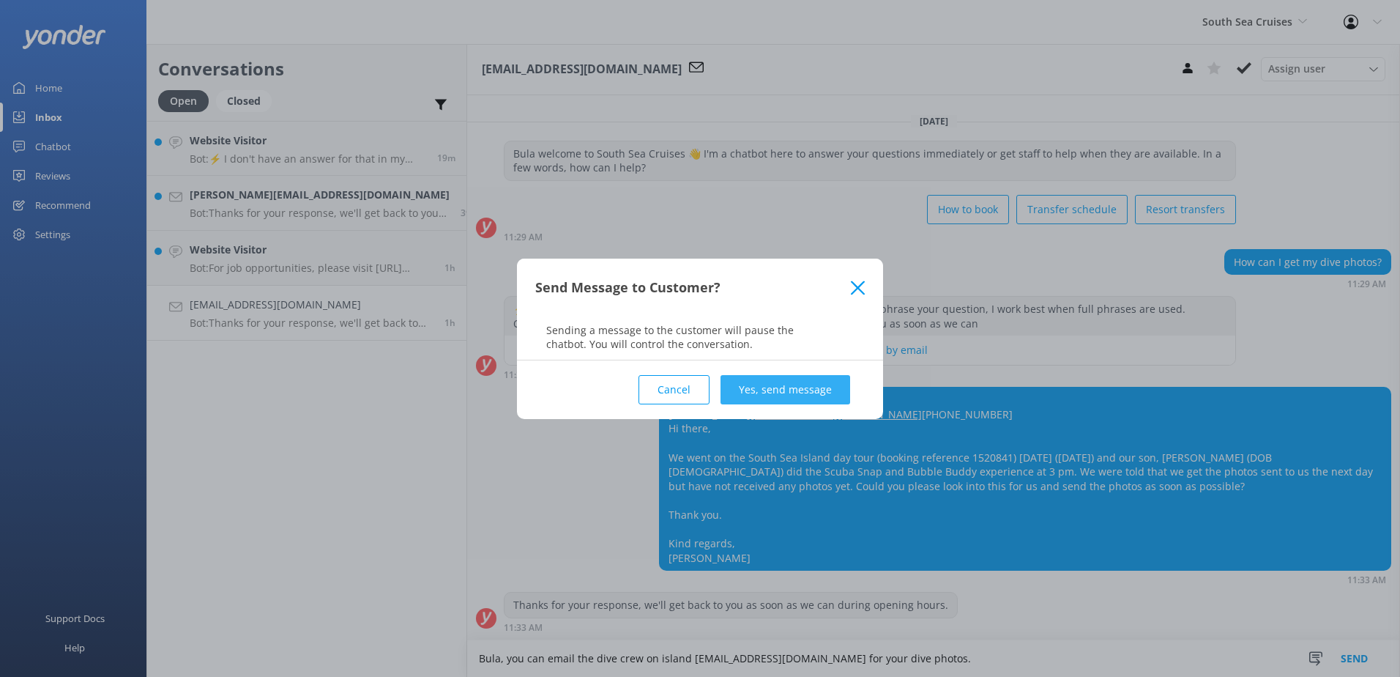
click at [802, 390] on button "Yes, send message" at bounding box center [785, 389] width 130 height 29
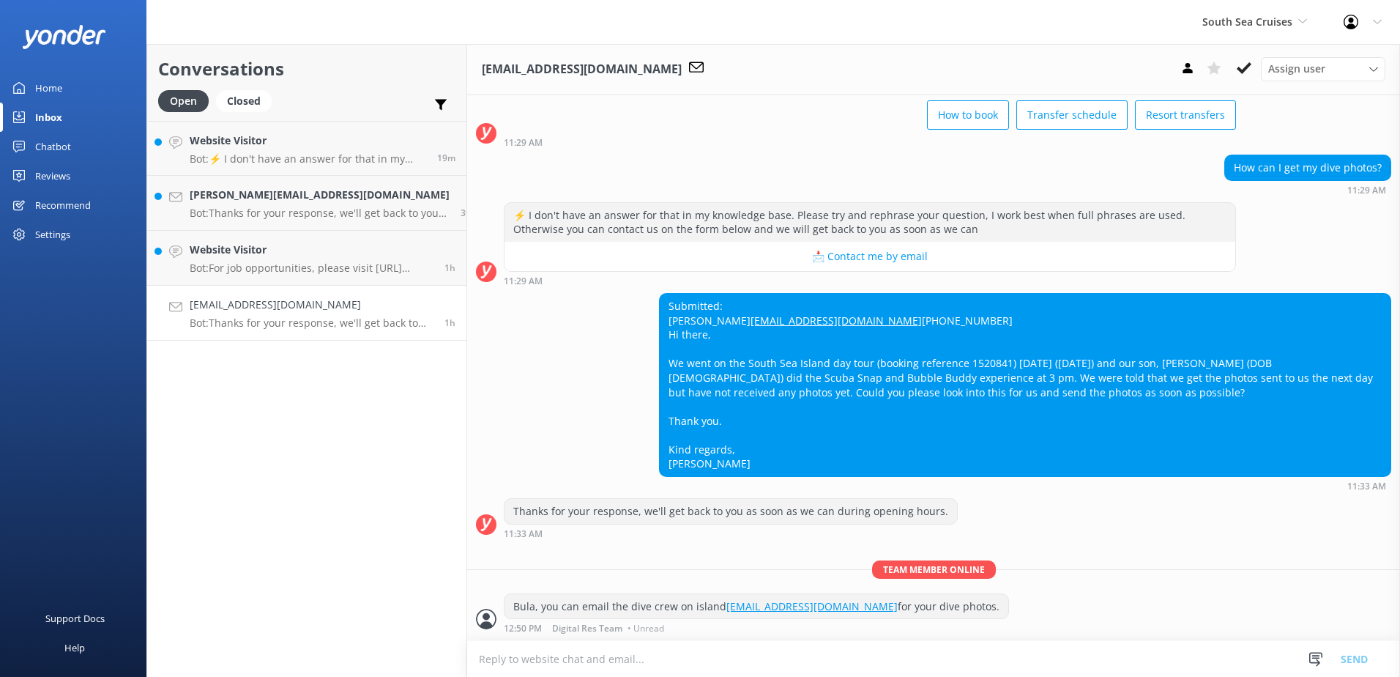
scroll to position [116, 0]
click at [1252, 70] on button at bounding box center [1244, 68] width 26 height 22
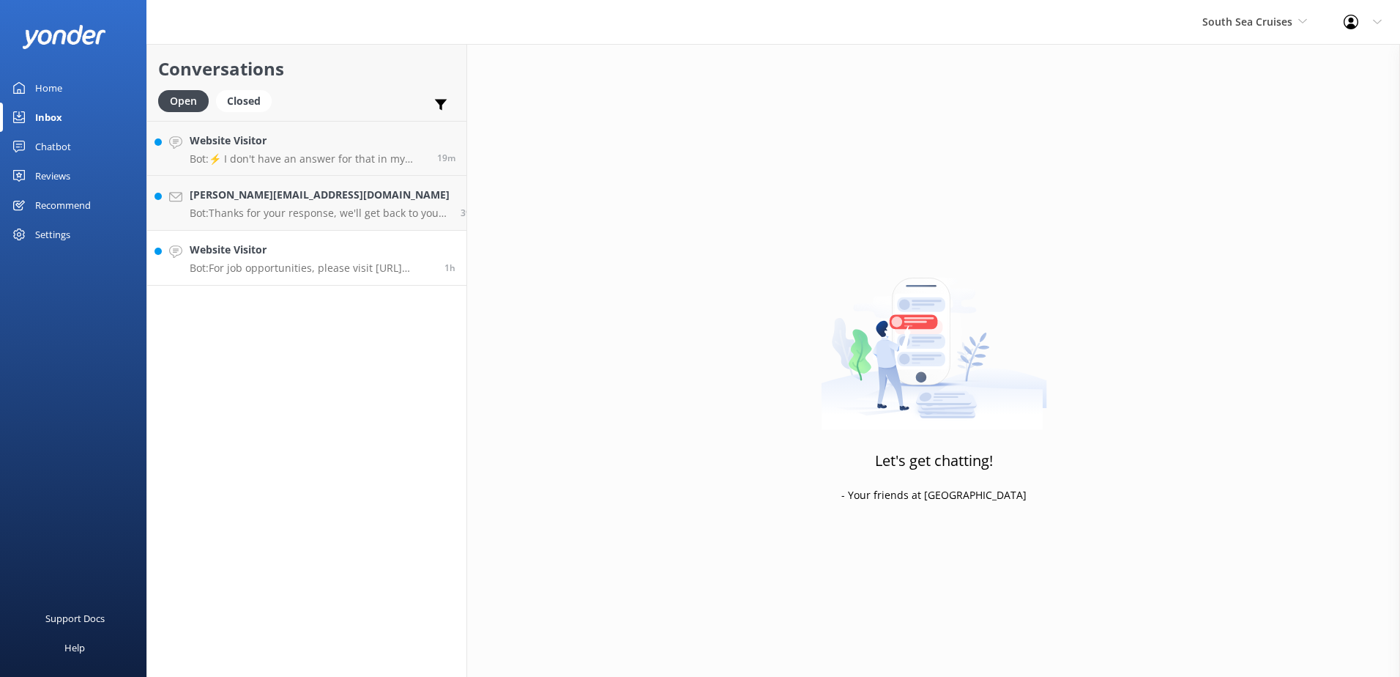
click at [286, 261] on div "Website Visitor Bot: For job opportunities, please visit [URL][DOMAIN_NAME] and…" at bounding box center [312, 258] width 244 height 32
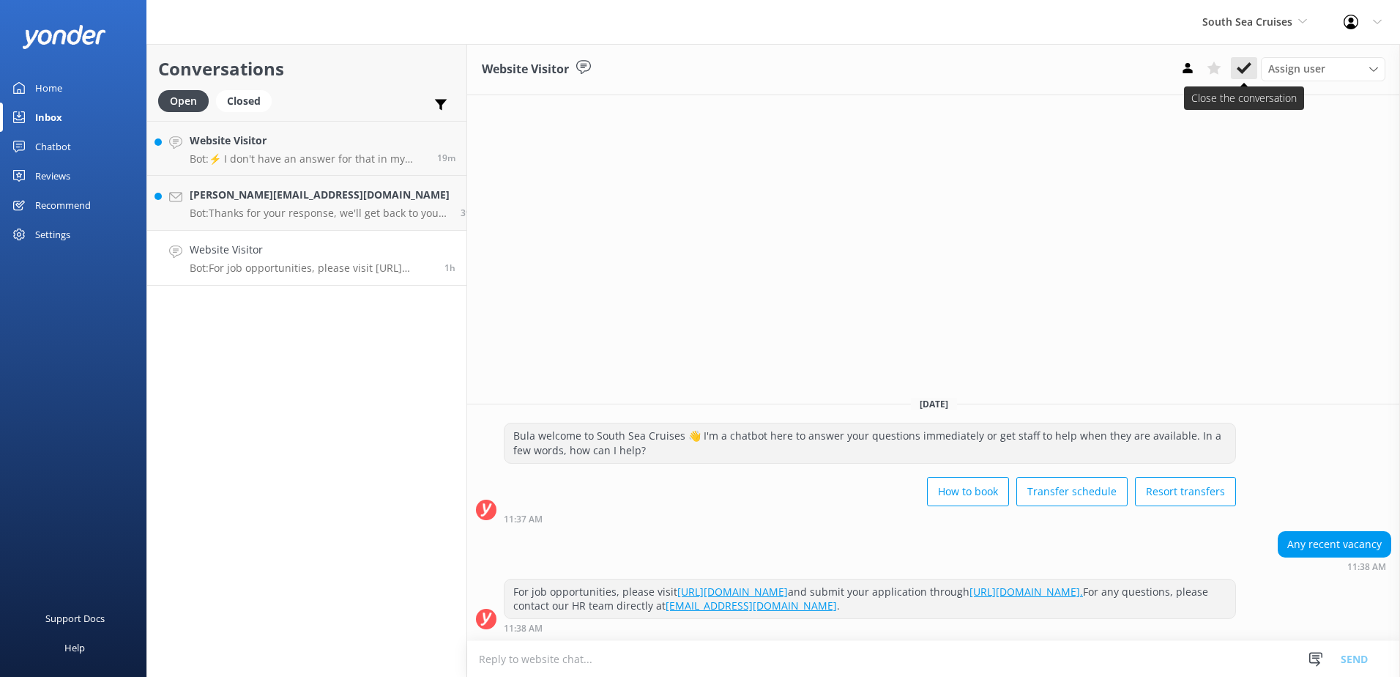
click at [1241, 68] on icon at bounding box center [1244, 68] width 15 height 15
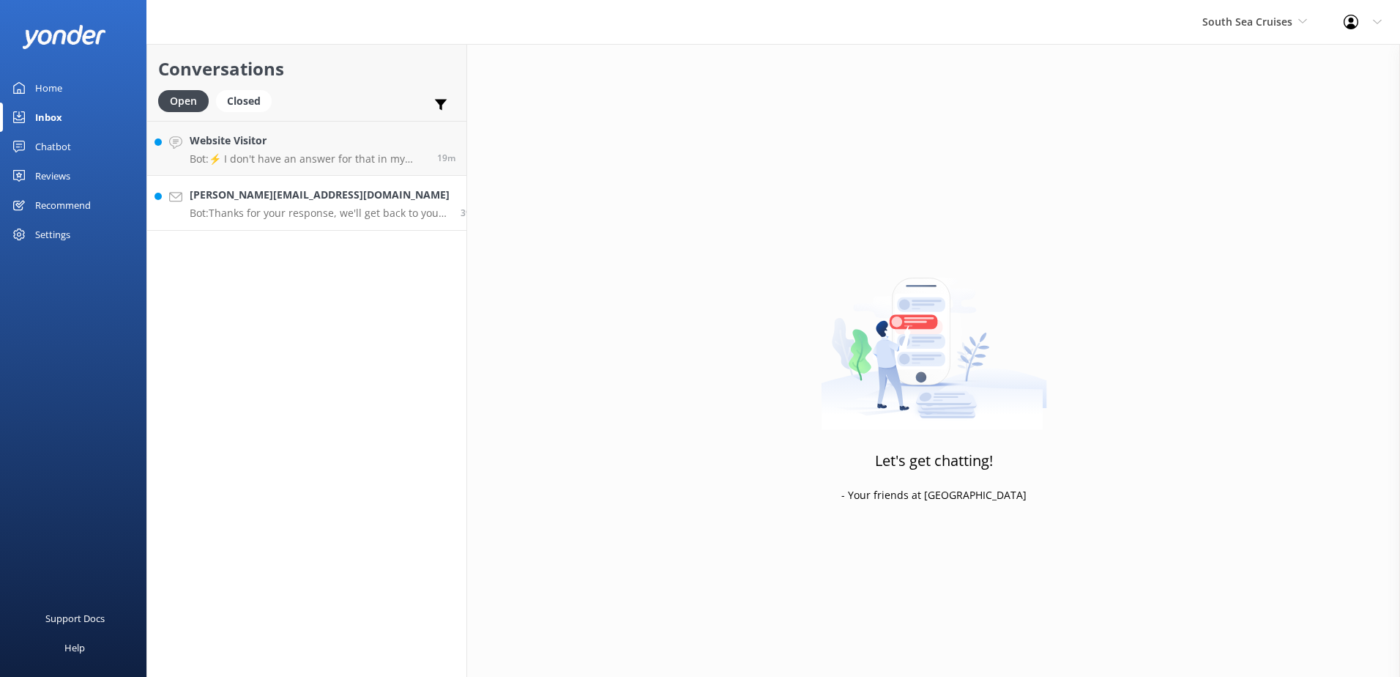
click at [331, 215] on p "Bot: Thanks for your response, we'll get back to you as soon as we can during o…" at bounding box center [320, 212] width 260 height 13
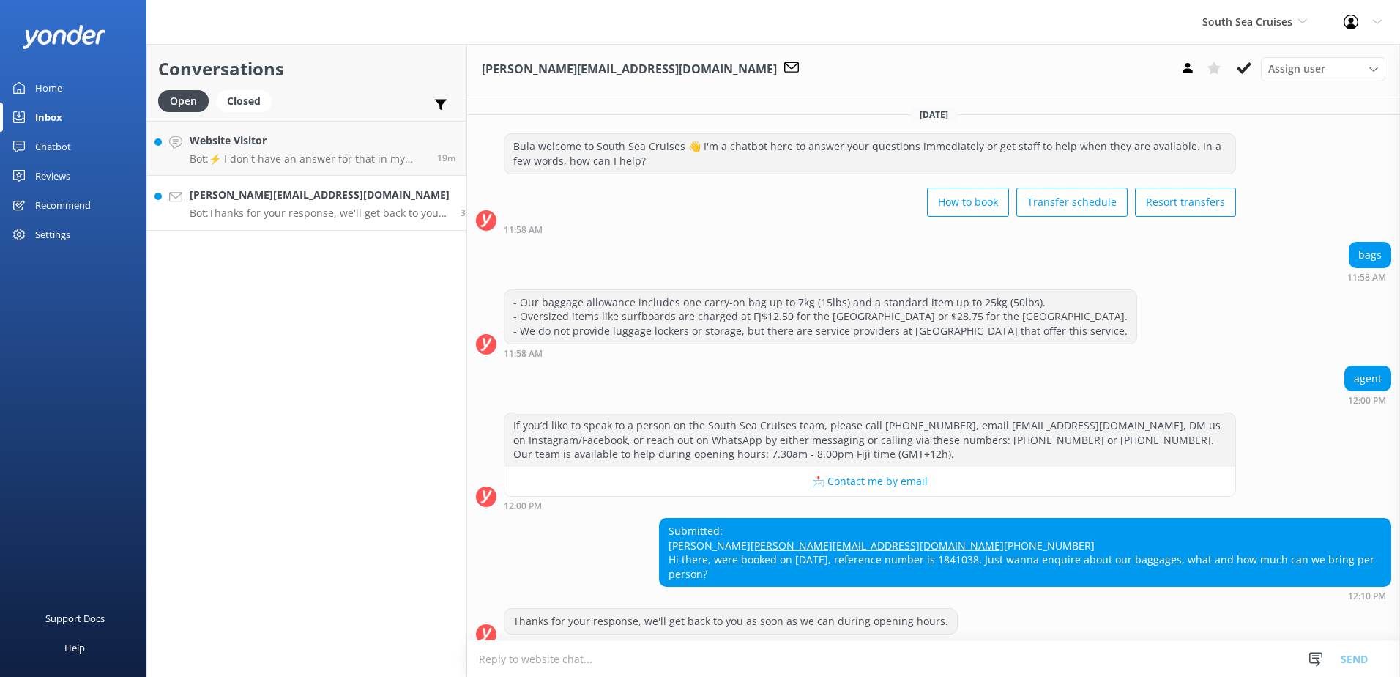
scroll to position [29, 0]
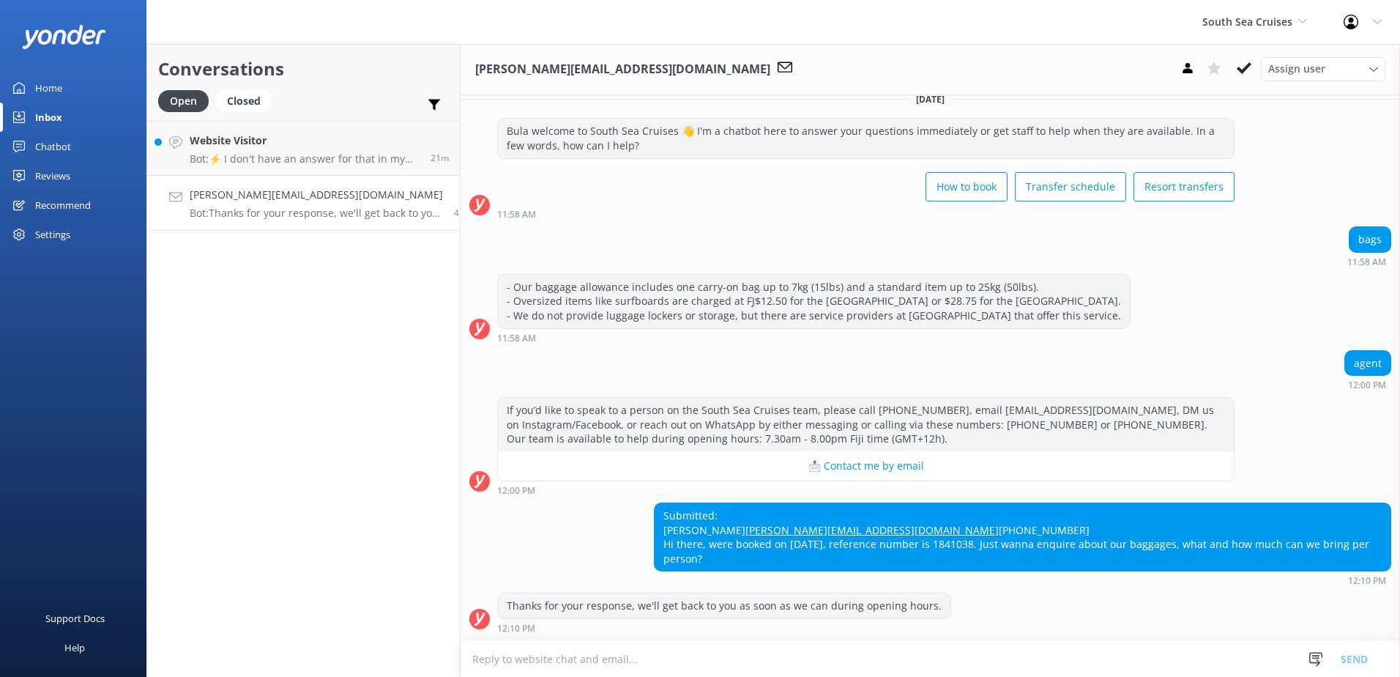
click at [913, 557] on div "Submitted: Hugovinson Malasan [EMAIL_ADDRESS][DOMAIN_NAME] [PHONE_NUMBER] Hi th…" at bounding box center [1023, 536] width 736 height 67
drag, startPoint x: 909, startPoint y: 558, endPoint x: 948, endPoint y: 559, distance: 38.8
click at [948, 559] on div "Submitted: Hugovinson Malasan [EMAIL_ADDRESS][DOMAIN_NAME] [PHONE_NUMBER] Hi th…" at bounding box center [1023, 536] width 736 height 67
copy div "1841038"
click at [1000, 660] on textarea at bounding box center [930, 659] width 939 height 36
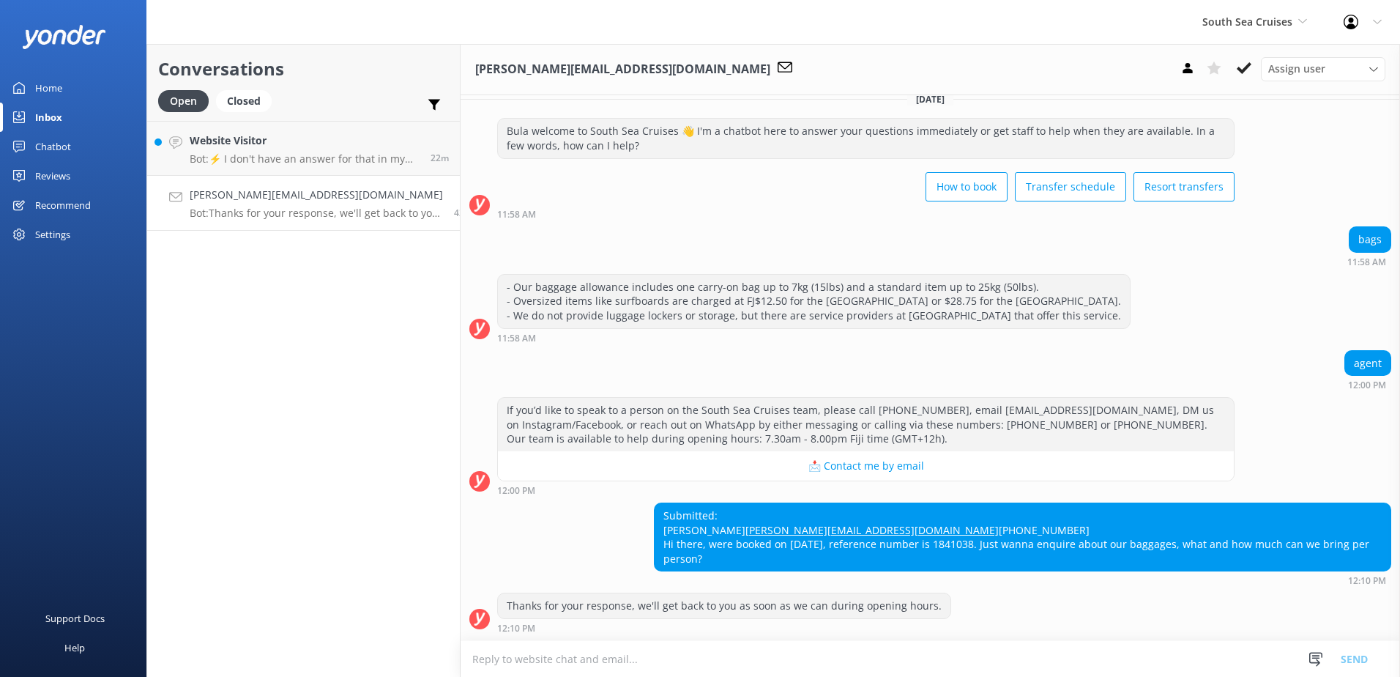
click at [740, 652] on textarea at bounding box center [930, 659] width 939 height 36
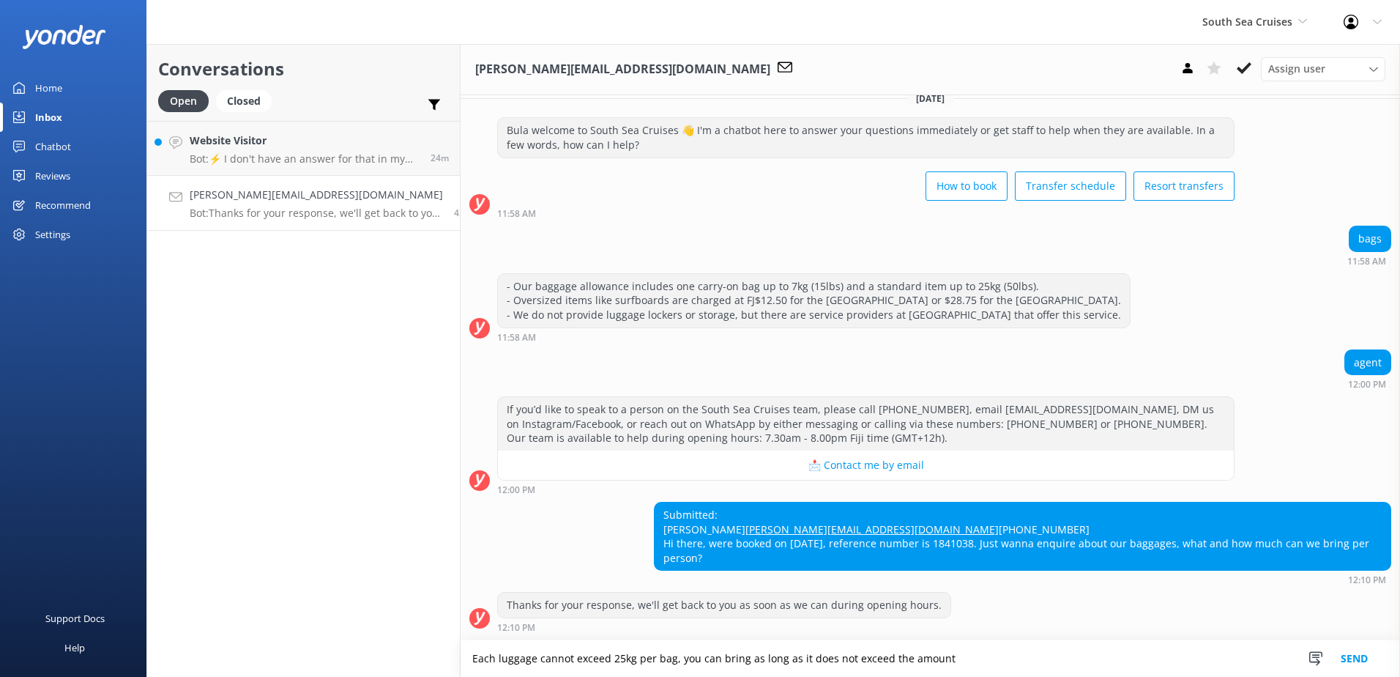
drag, startPoint x: 940, startPoint y: 653, endPoint x: 321, endPoint y: 636, distance: 619.7
click at [321, 636] on div "Conversations Open Closed Important Assigned to me Unassigned Website Visitor B…" at bounding box center [772, 360] width 1253 height 633
paste textarea "piece of luggage must not exceed 25kg. You may bring multiple bags as long as t…"
type textarea "Each piece of luggage must not exceed 25kg. You may bring multiple bags as long…"
click at [1368, 654] on button "Send" at bounding box center [1354, 658] width 55 height 37
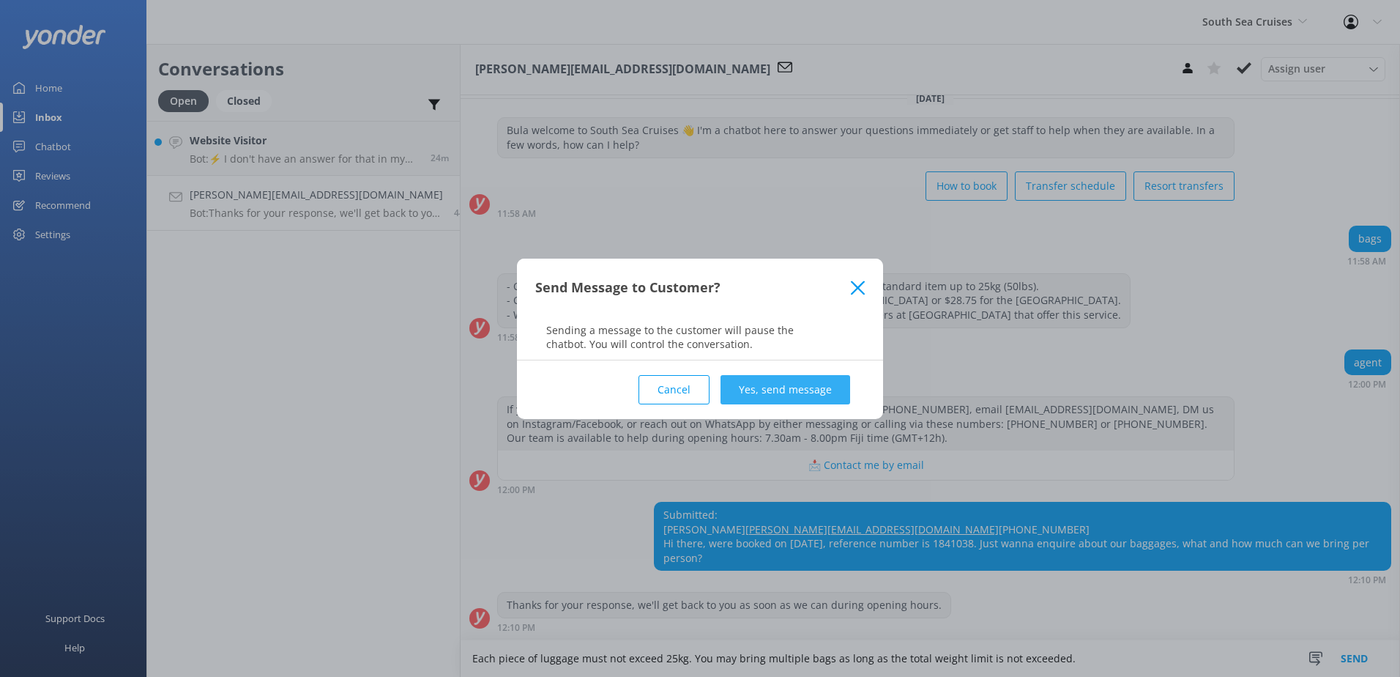
click at [824, 396] on button "Yes, send message" at bounding box center [785, 389] width 130 height 29
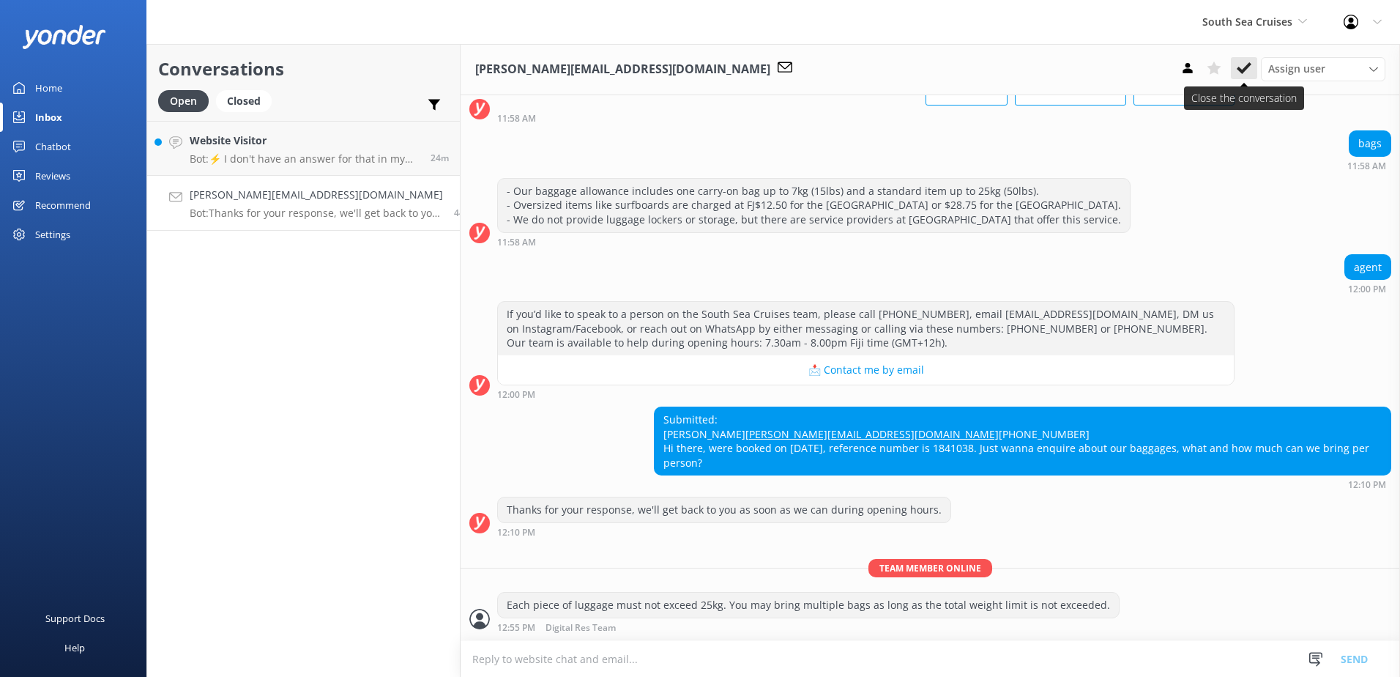
scroll to position [125, 0]
click at [1243, 72] on use at bounding box center [1244, 68] width 15 height 12
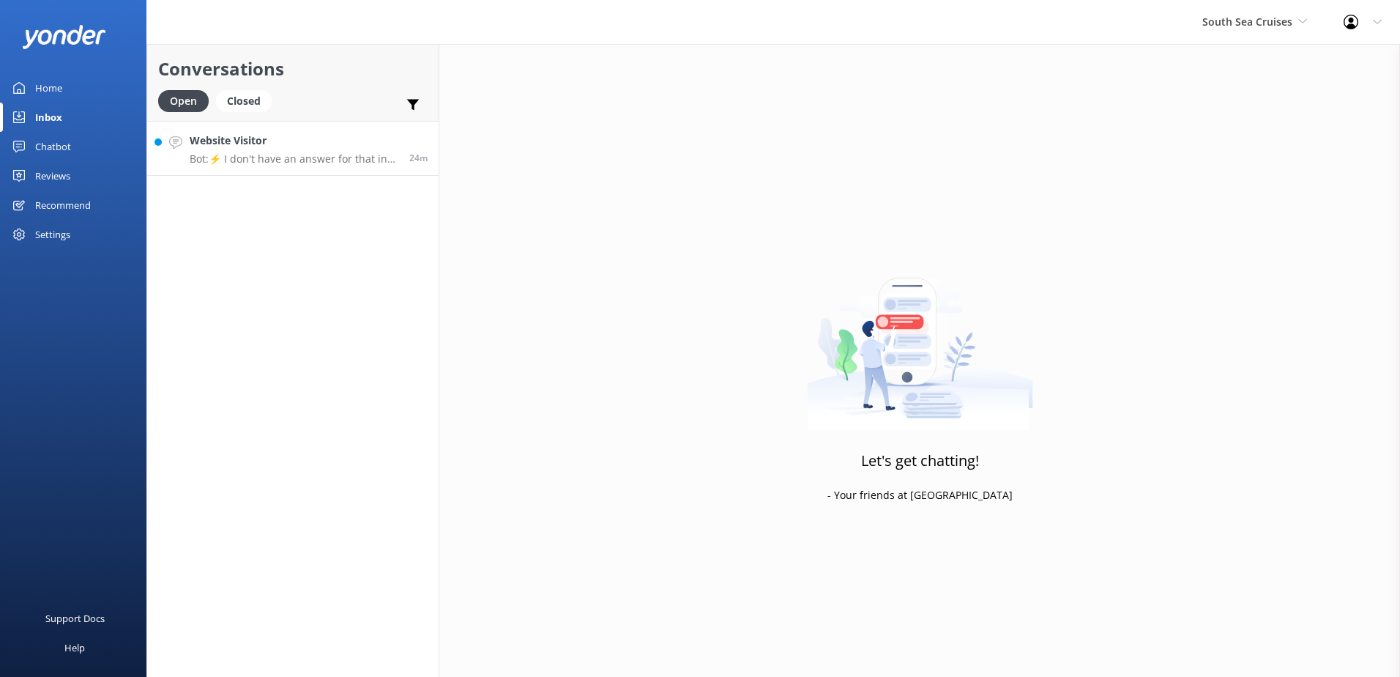
click at [313, 175] on div "Conversations Open Closed Important Assigned to me Unassigned Website Visitor B…" at bounding box center [292, 360] width 293 height 633
click at [319, 156] on p "Bot: ⚡ I don't have an answer for that in my knowledge base. Please try and rep…" at bounding box center [294, 158] width 209 height 13
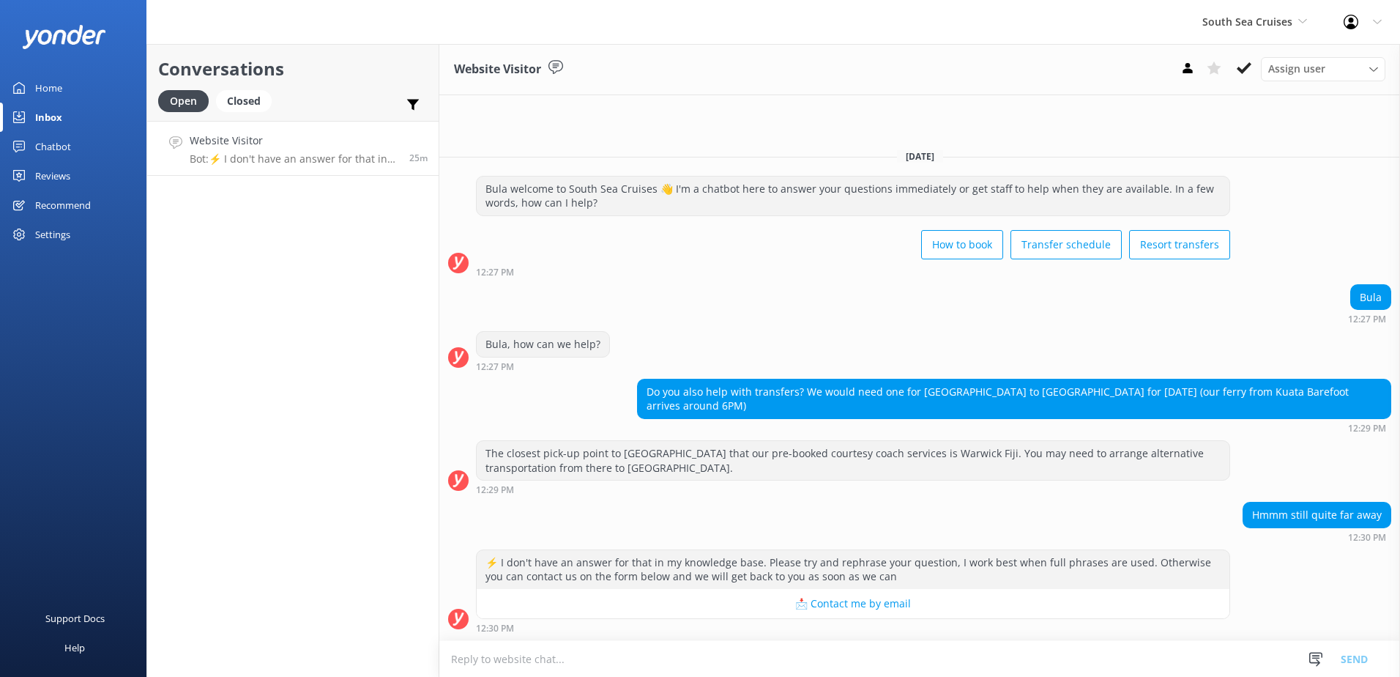
click at [862, 663] on textarea at bounding box center [919, 659] width 961 height 36
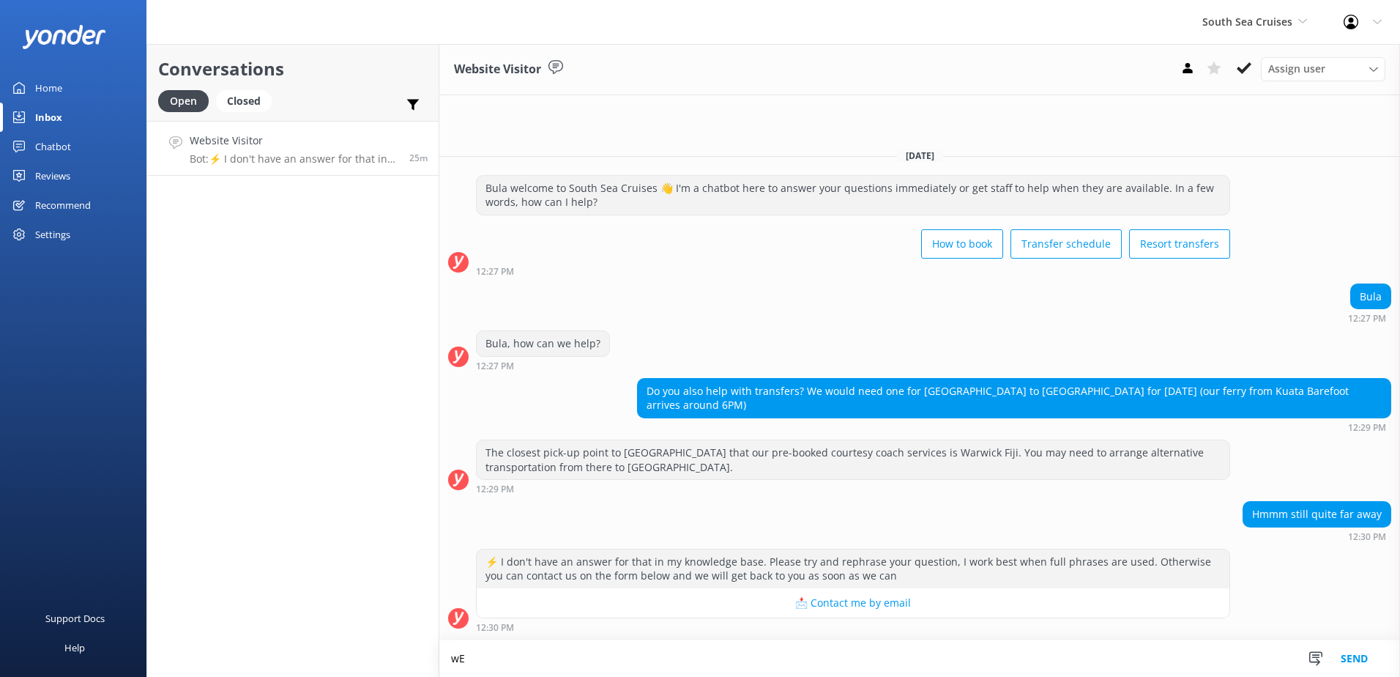
type textarea "w"
click at [718, 656] on textarea "We do not offer coach transfers to [GEOGRAPHIC_DATA], You will have to arrange …" at bounding box center [919, 658] width 961 height 37
click at [1006, 668] on textarea "We do not offer coach transfers to [GEOGRAPHIC_DATA], you will have to arrange …" at bounding box center [919, 658] width 961 height 37
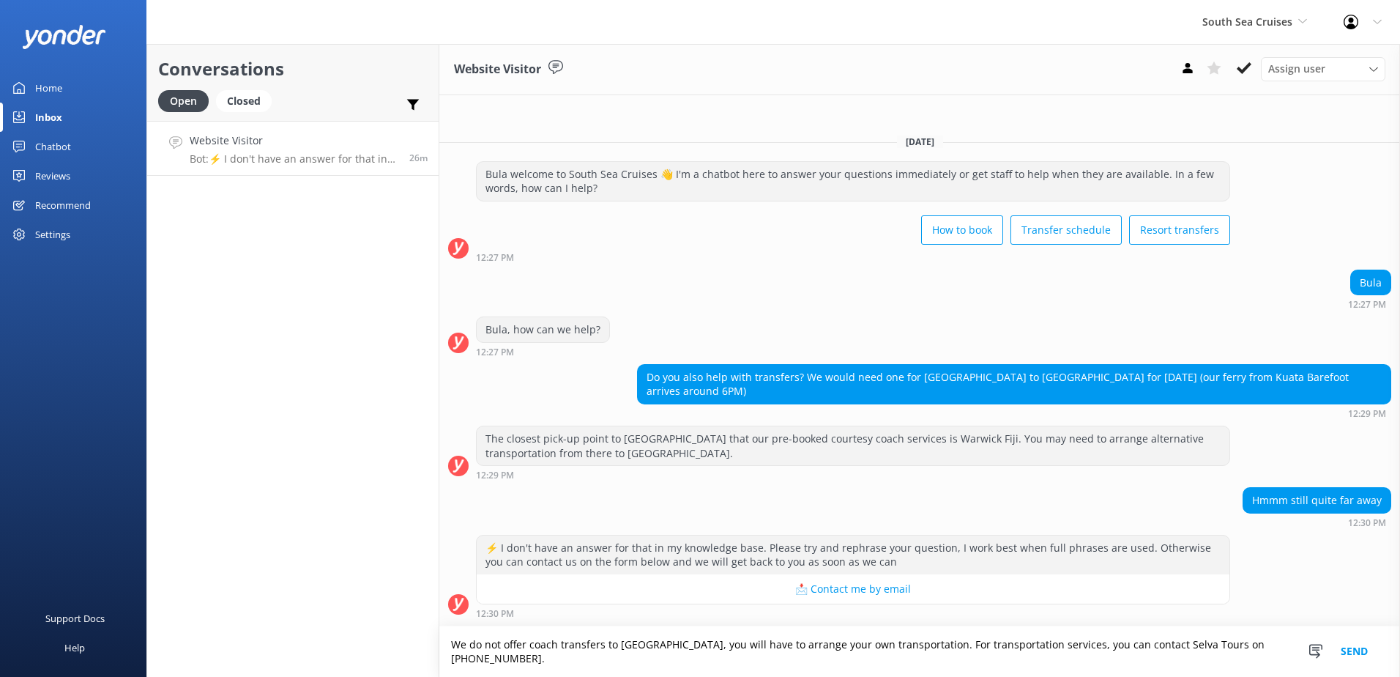
type textarea "We do not offer coach transfers to [GEOGRAPHIC_DATA], you will have to arrange …"
click at [1351, 649] on button "Send" at bounding box center [1354, 651] width 55 height 51
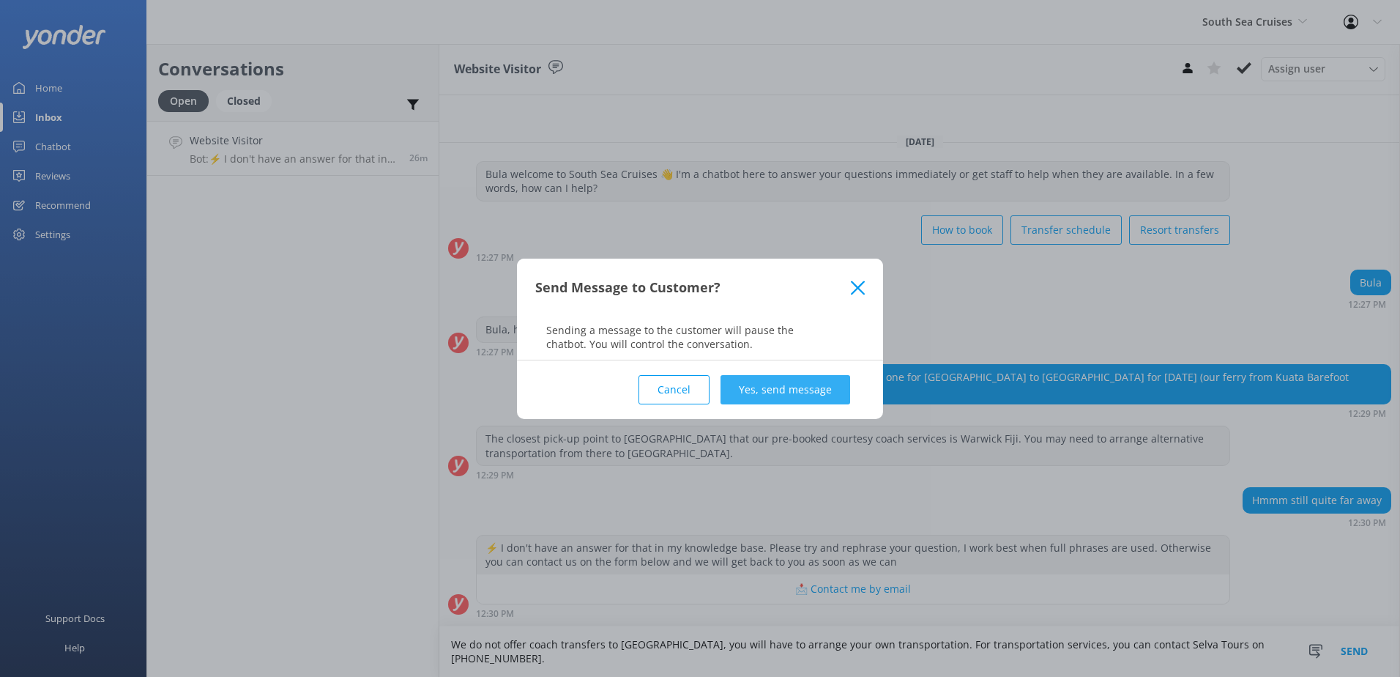
click at [770, 386] on button "Yes, send message" at bounding box center [785, 389] width 130 height 29
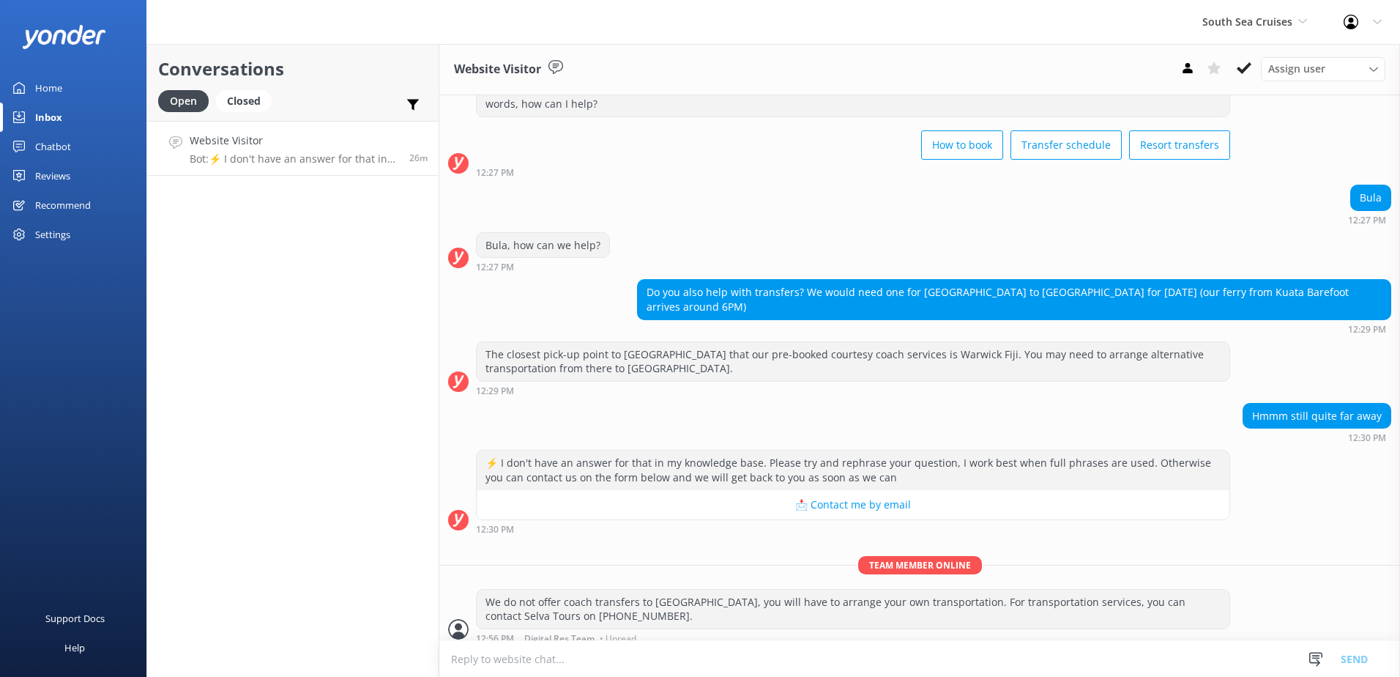
scroll to position [67, 0]
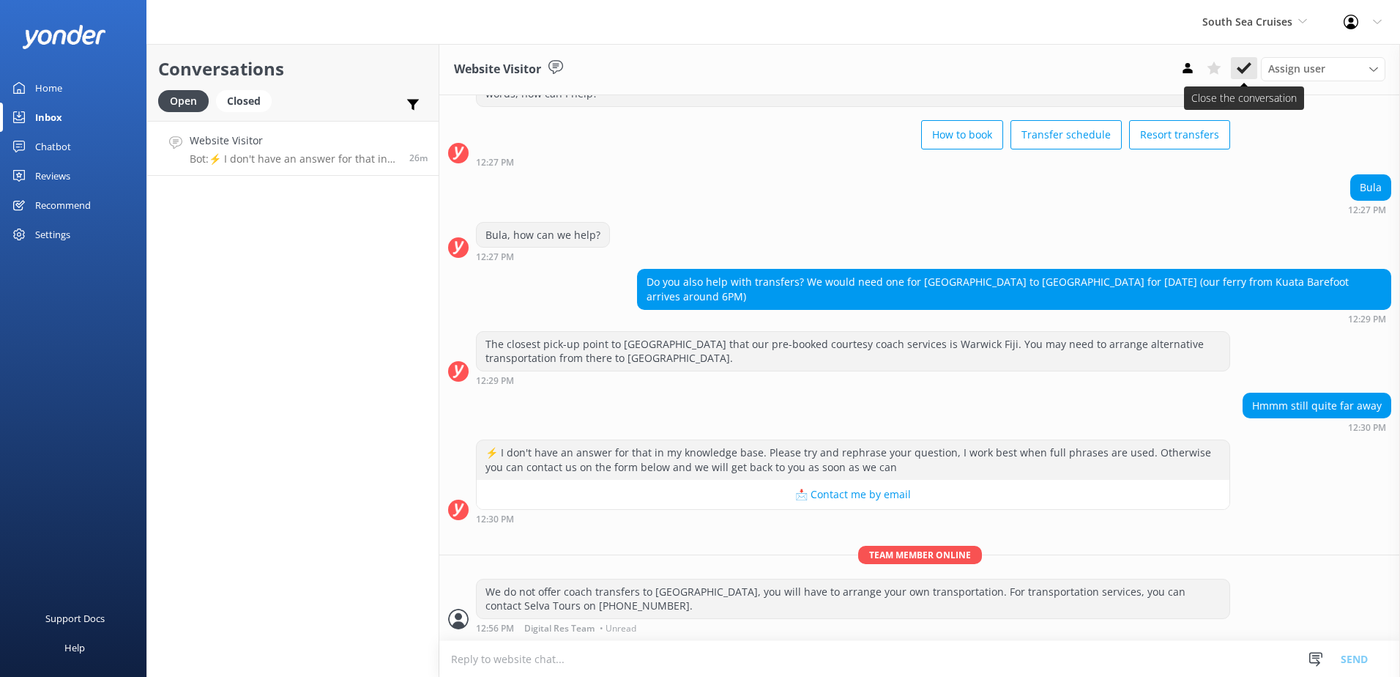
click at [1240, 67] on icon at bounding box center [1244, 68] width 15 height 15
